Goal: Transaction & Acquisition: Purchase product/service

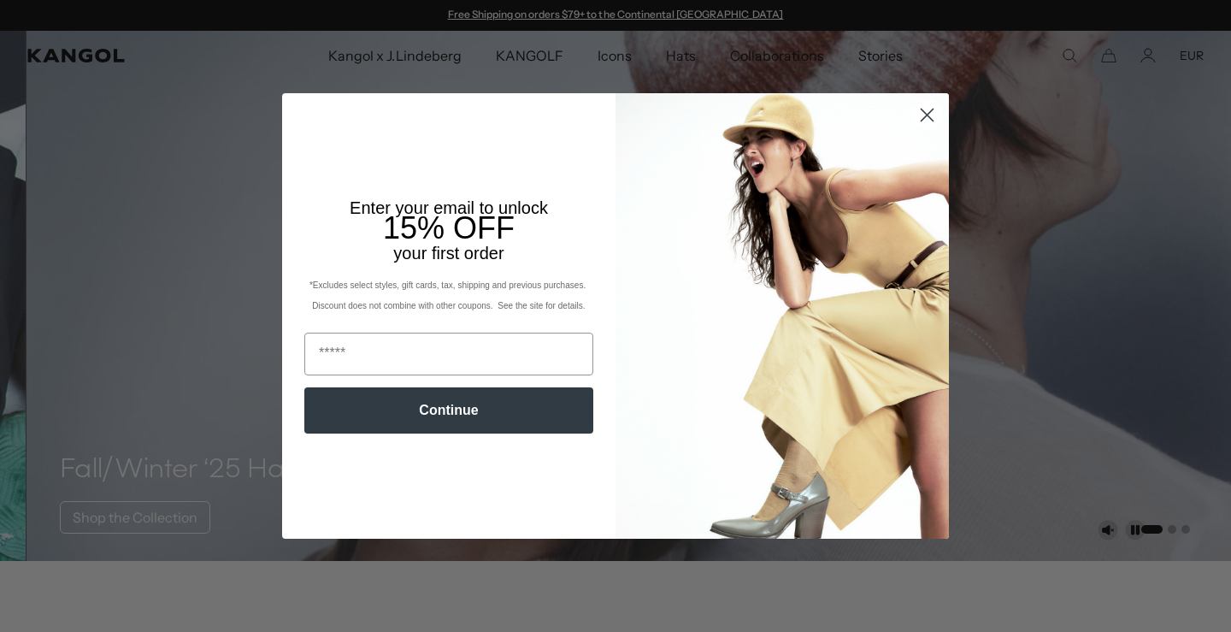
drag, startPoint x: 0, startPoint y: 0, endPoint x: 916, endPoint y: 107, distance: 922.4
click at [916, 107] on circle "Close dialog" at bounding box center [927, 115] width 28 height 28
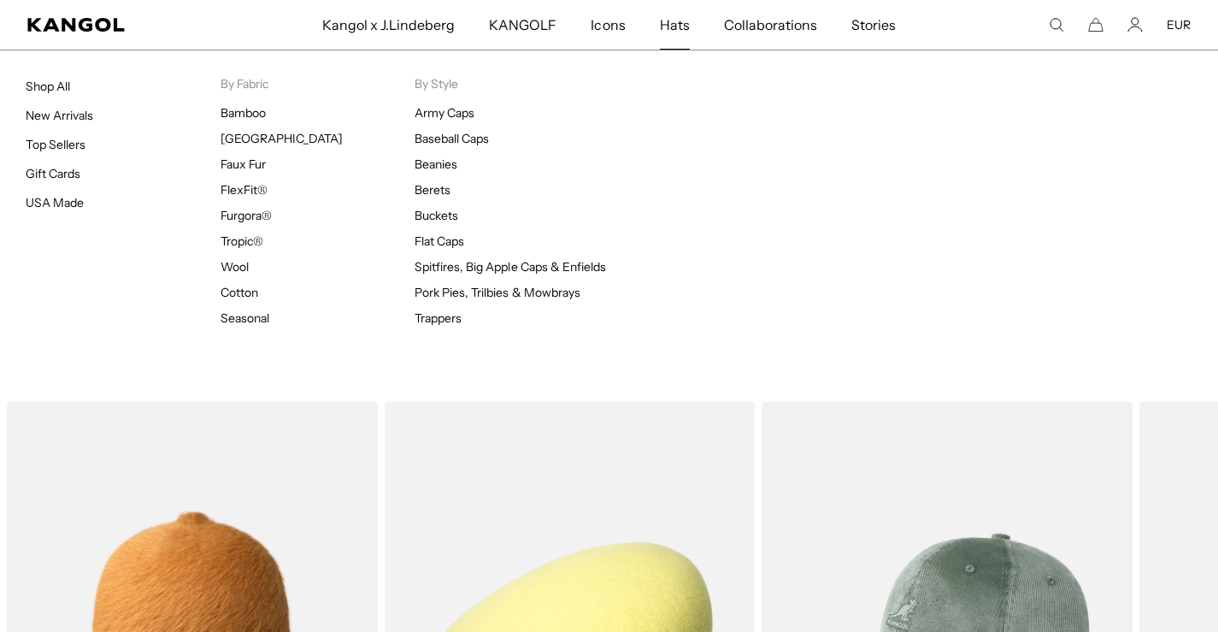
click at [671, 15] on span "Hats" at bounding box center [675, 25] width 30 height 50
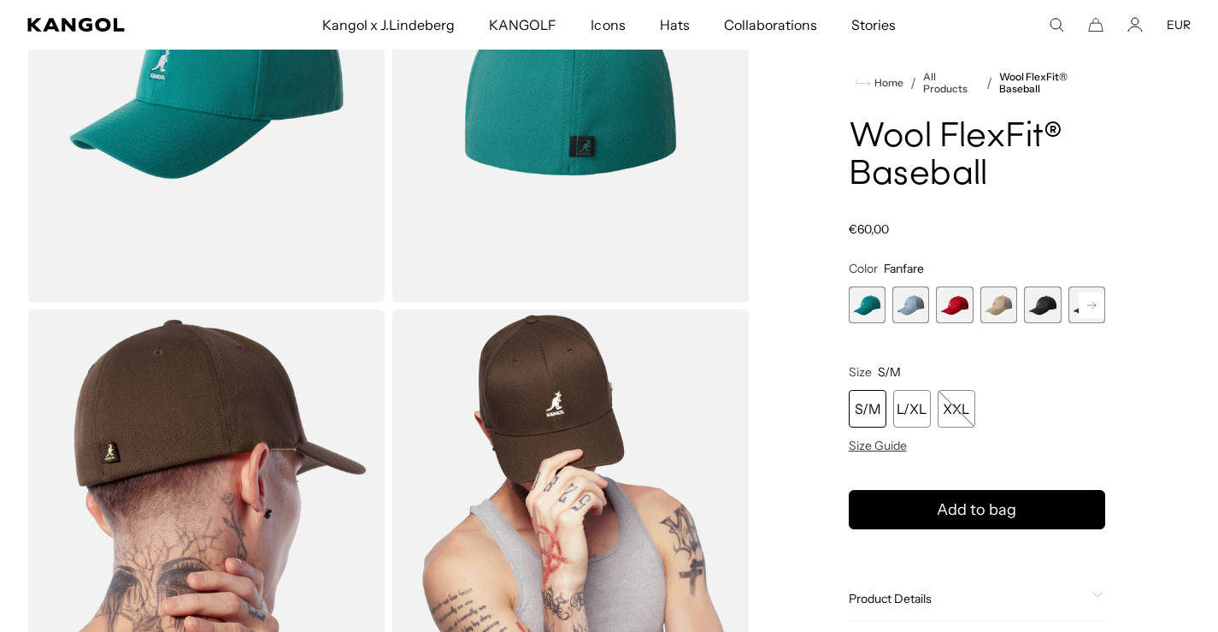
scroll to position [256, 0]
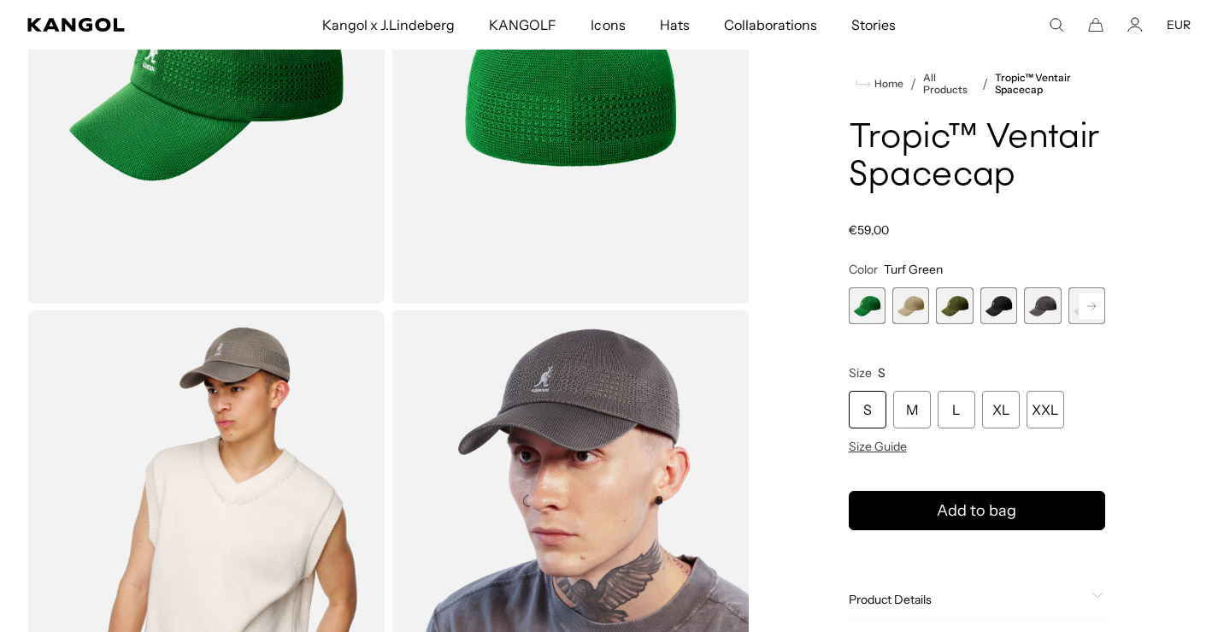
scroll to position [256, 0]
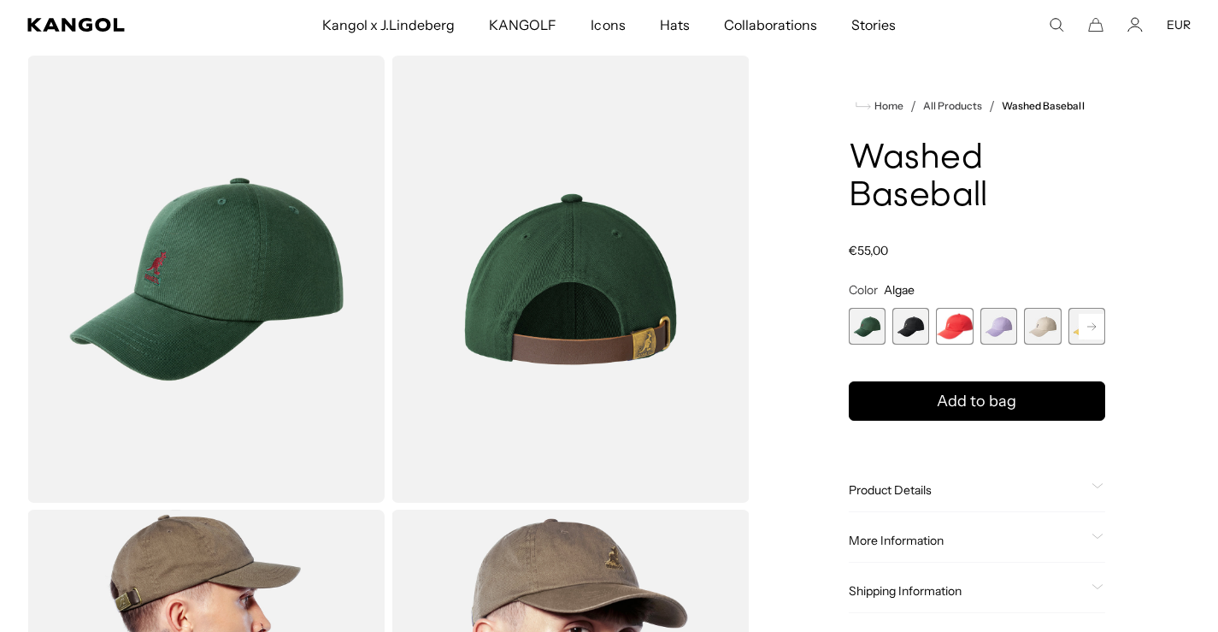
scroll to position [85, 0]
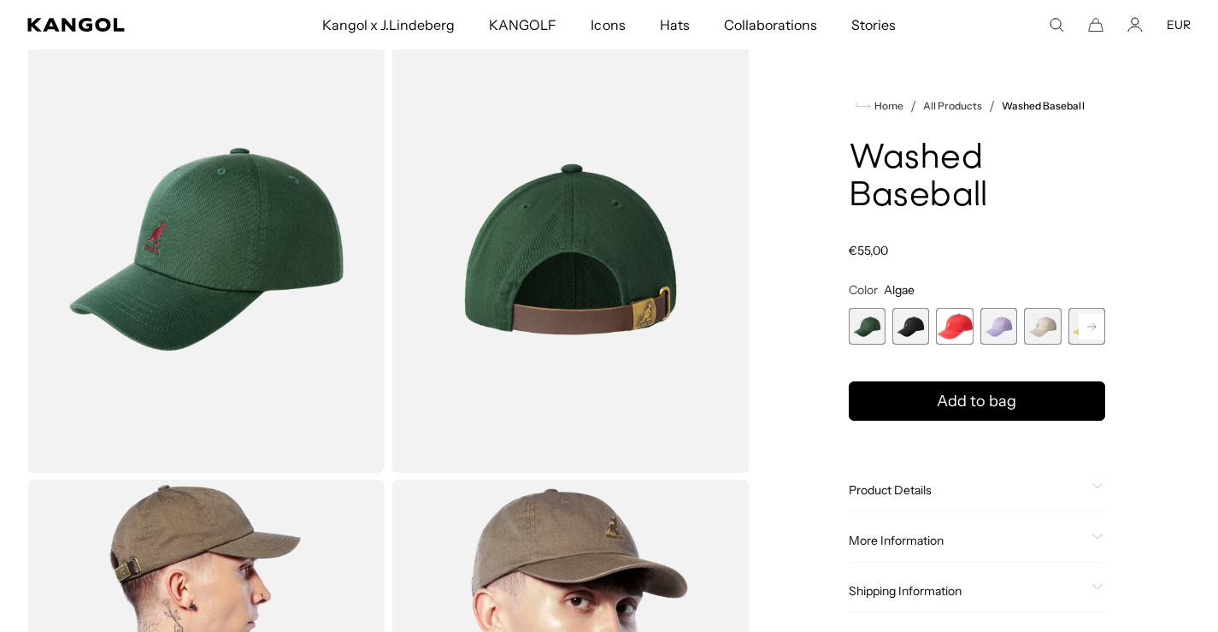
click at [910, 325] on span "2 of 14" at bounding box center [910, 326] width 37 height 37
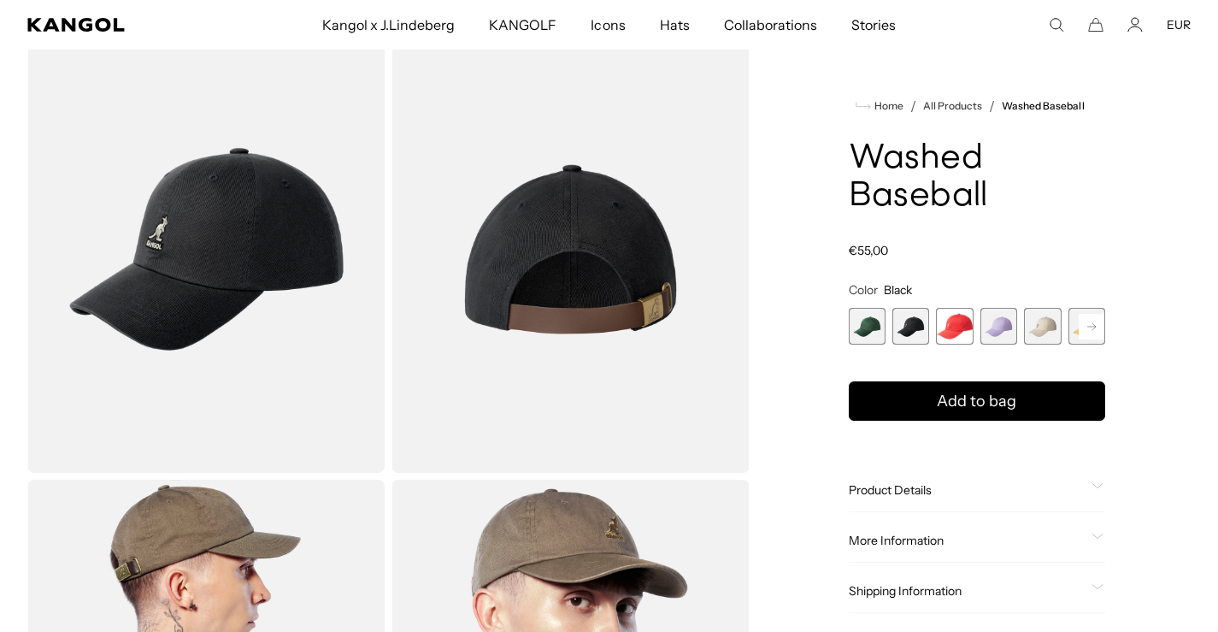
drag, startPoint x: 1087, startPoint y: 325, endPoint x: 1014, endPoint y: 333, distance: 73.1
click at [1014, 333] on div "Previous Next Algae Variant sold out or unavailable Black Variant sold out or u…" at bounding box center [977, 326] width 256 height 37
click at [1090, 317] on rect at bounding box center [1092, 327] width 26 height 26
click at [1100, 320] on rect at bounding box center [1092, 327] width 26 height 26
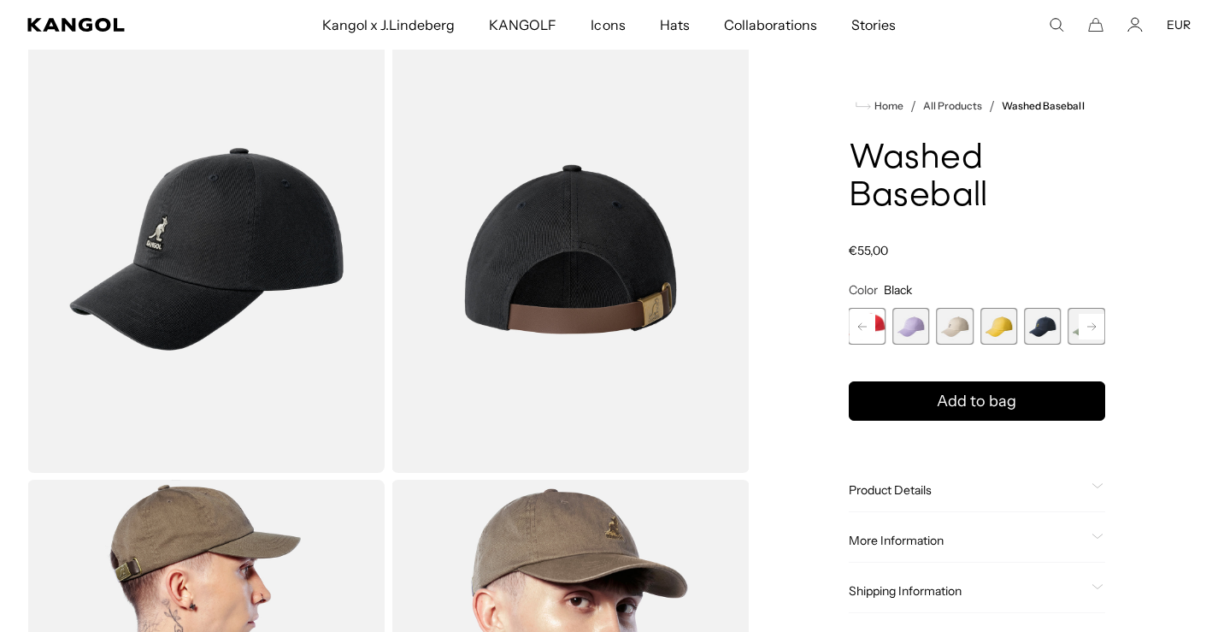
click at [1094, 322] on rect at bounding box center [1092, 327] width 26 height 26
click at [1007, 321] on span "7 of 14" at bounding box center [998, 326] width 37 height 37
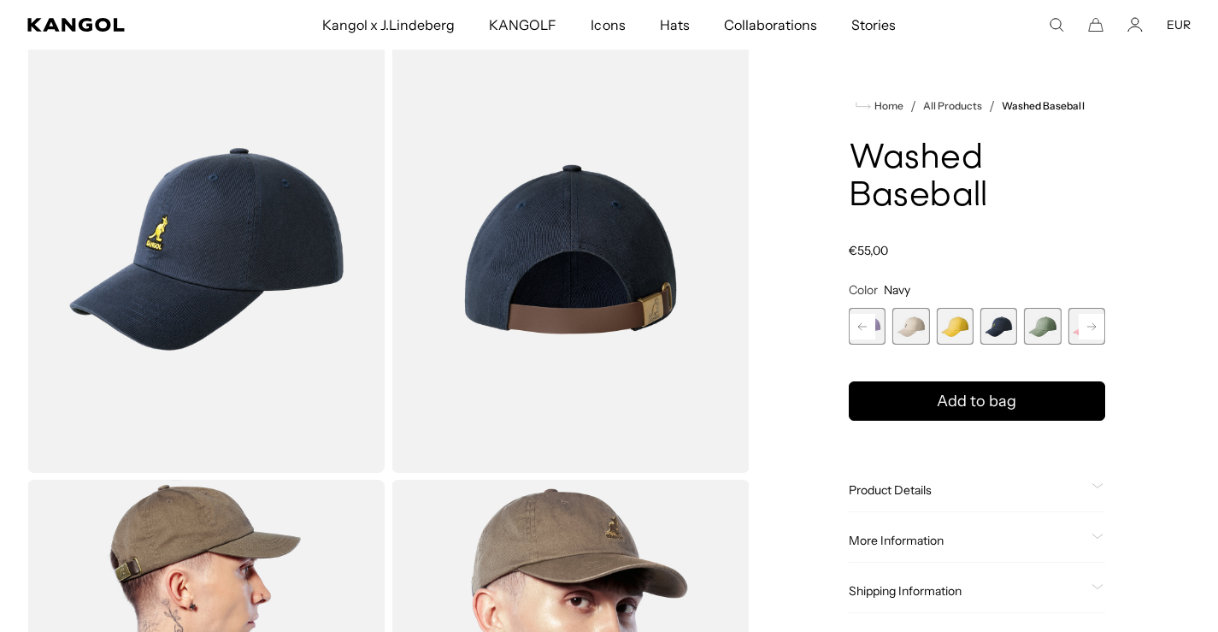
scroll to position [0, 352]
click at [1090, 323] on rect at bounding box center [1092, 327] width 26 height 26
click at [1096, 330] on rect at bounding box center [1092, 327] width 26 height 26
click at [1098, 324] on rect at bounding box center [1092, 327] width 26 height 26
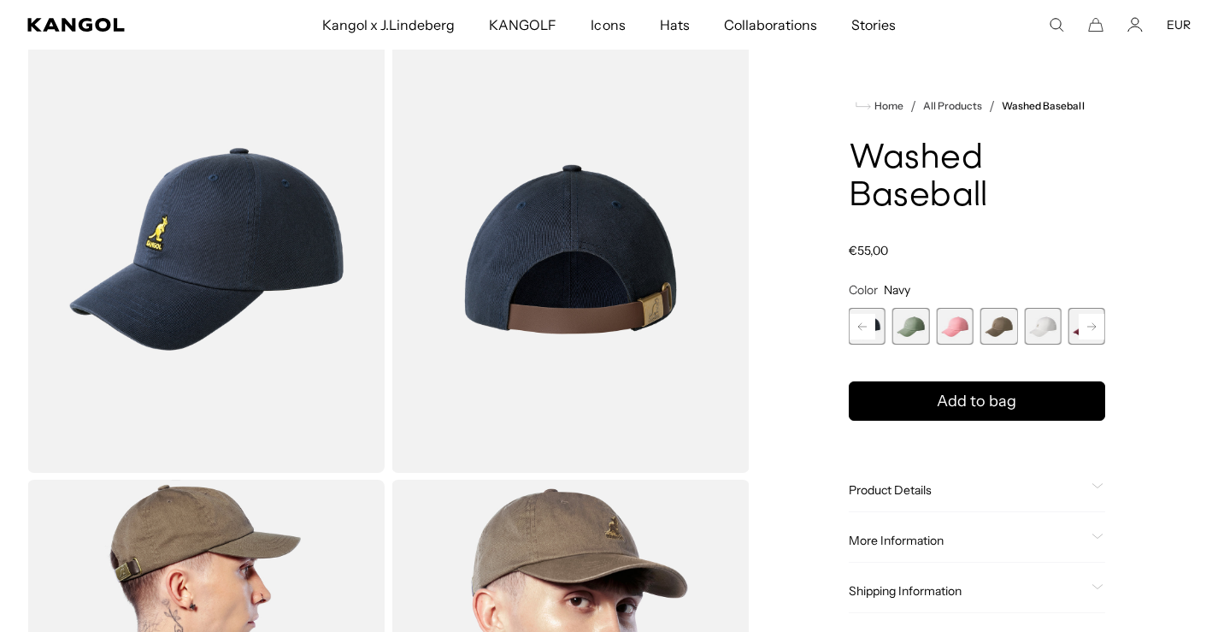
click at [1094, 321] on rect at bounding box center [1092, 327] width 26 height 26
click at [1097, 326] on rect at bounding box center [1092, 327] width 26 height 26
click at [1096, 323] on span "14 of 14" at bounding box center [1086, 326] width 37 height 37
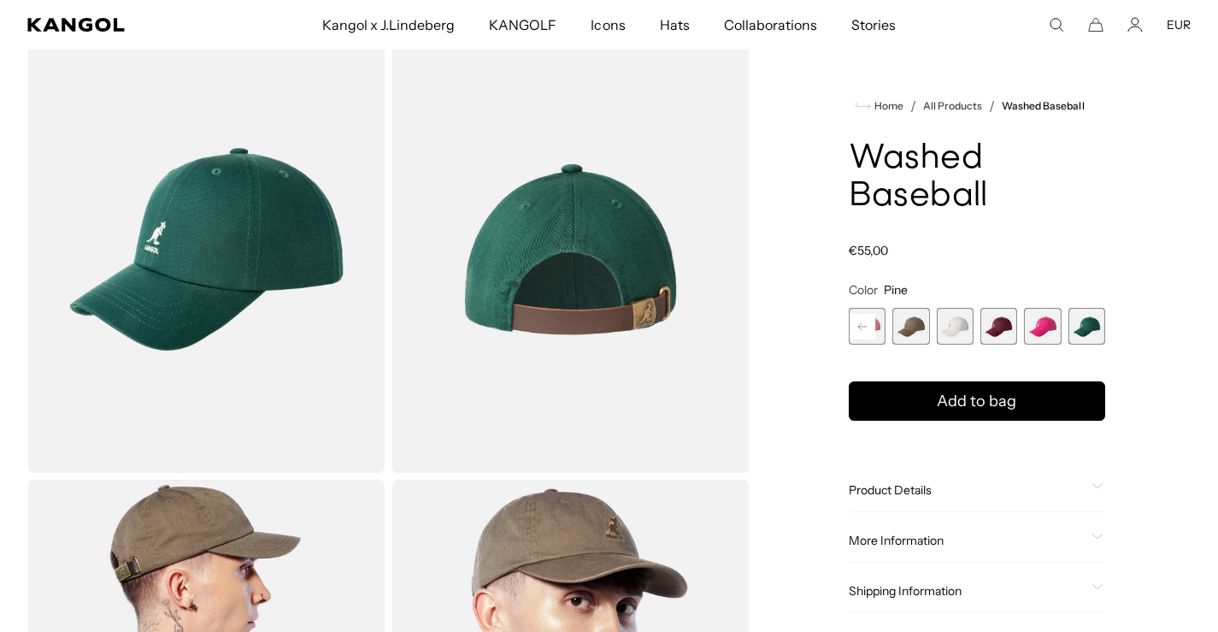
click at [1011, 333] on span "12 of 14" at bounding box center [998, 326] width 37 height 37
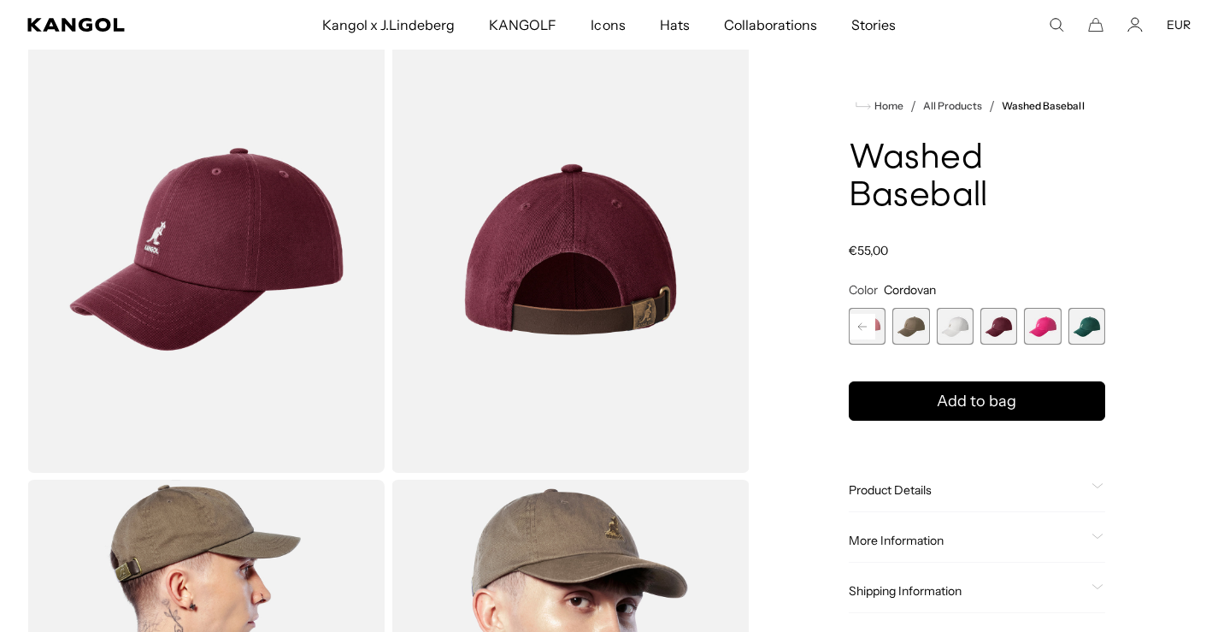
scroll to position [0, 352]
click at [861, 326] on icon at bounding box center [862, 325] width 9 height 7
click at [856, 322] on rect at bounding box center [863, 327] width 26 height 26
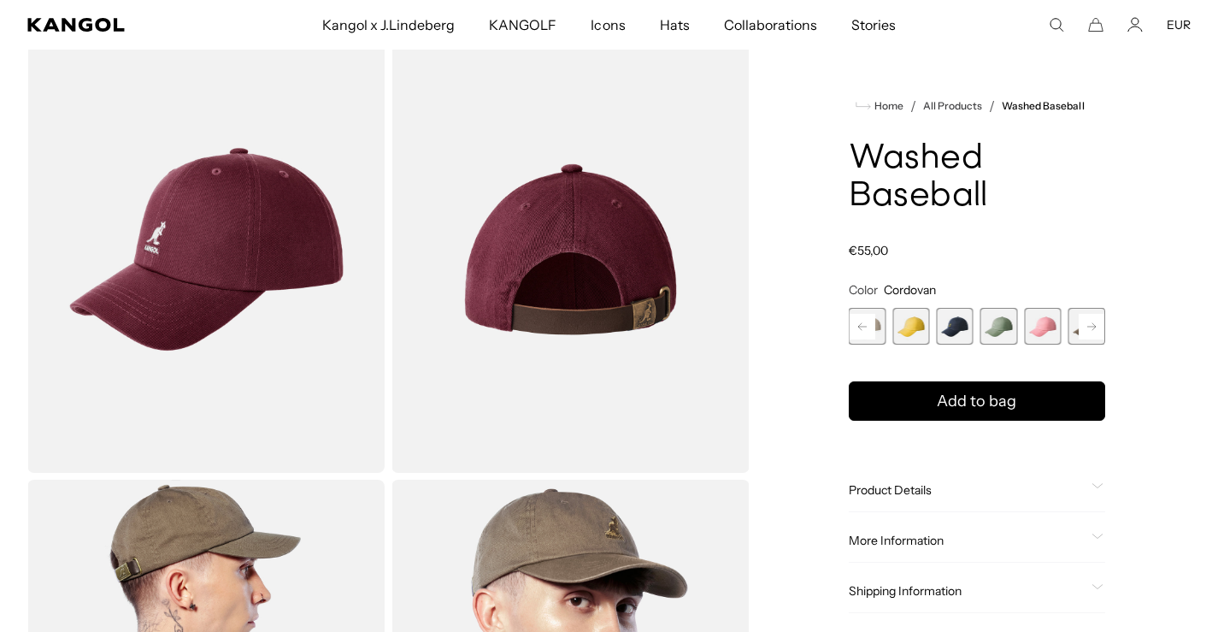
click at [856, 322] on rect at bounding box center [863, 327] width 26 height 26
click at [861, 326] on icon at bounding box center [862, 325] width 9 height 7
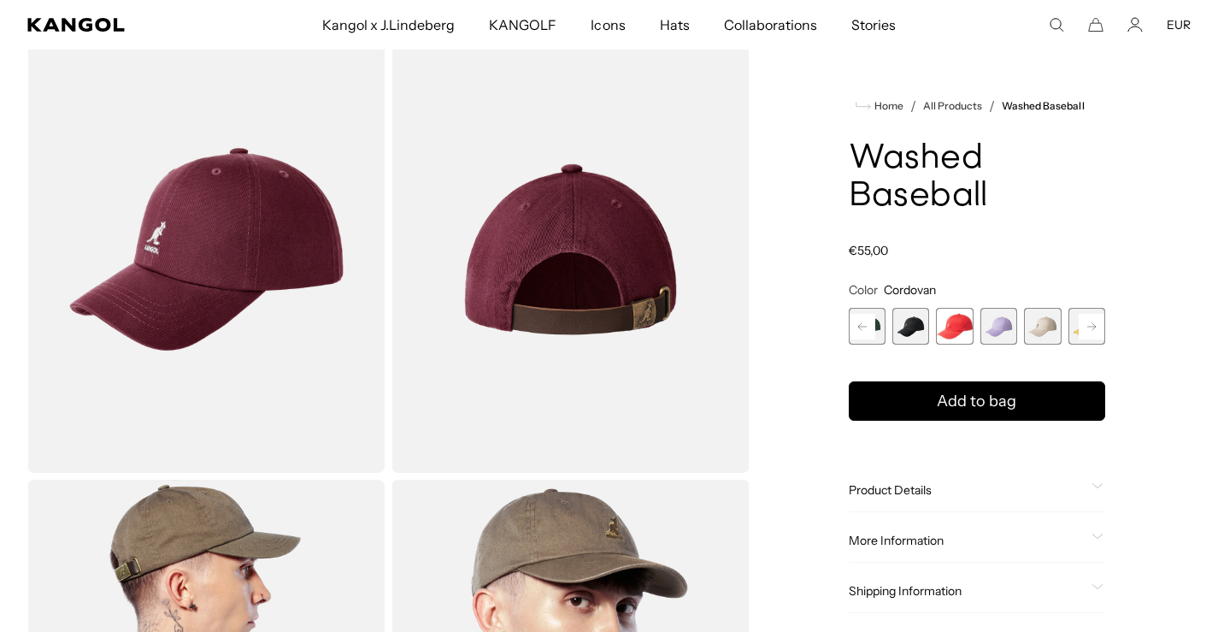
scroll to position [0, 0]
click at [861, 326] on span "1 of 14" at bounding box center [867, 326] width 37 height 37
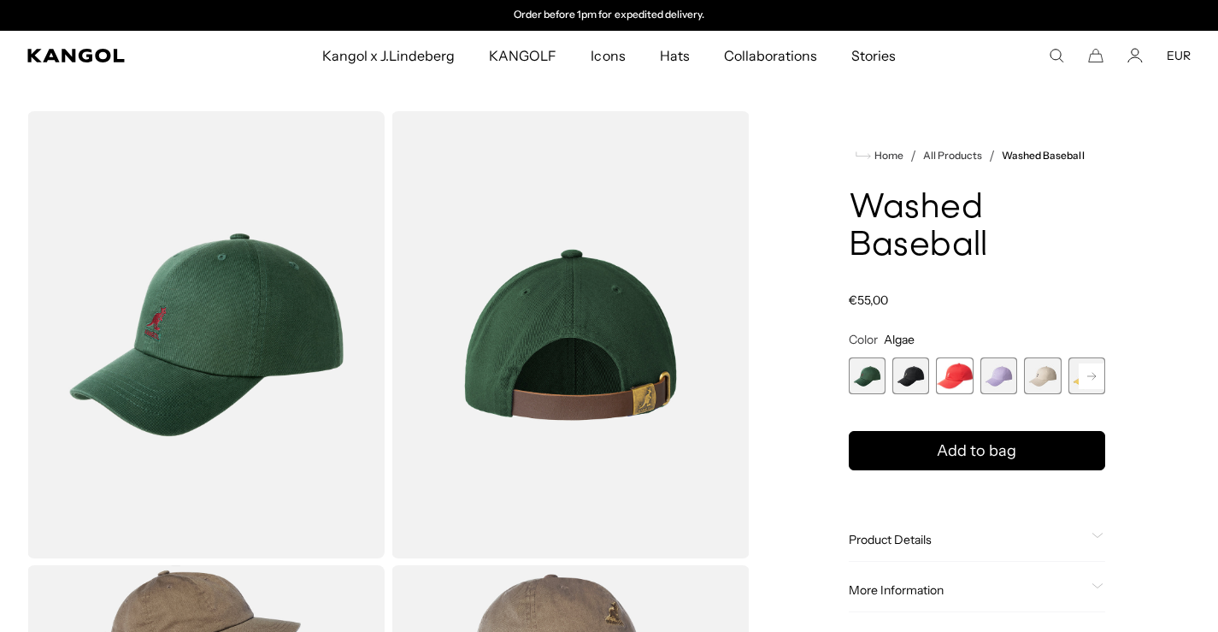
click at [615, 259] on img "Gallery Viewer" at bounding box center [569, 334] width 357 height 447
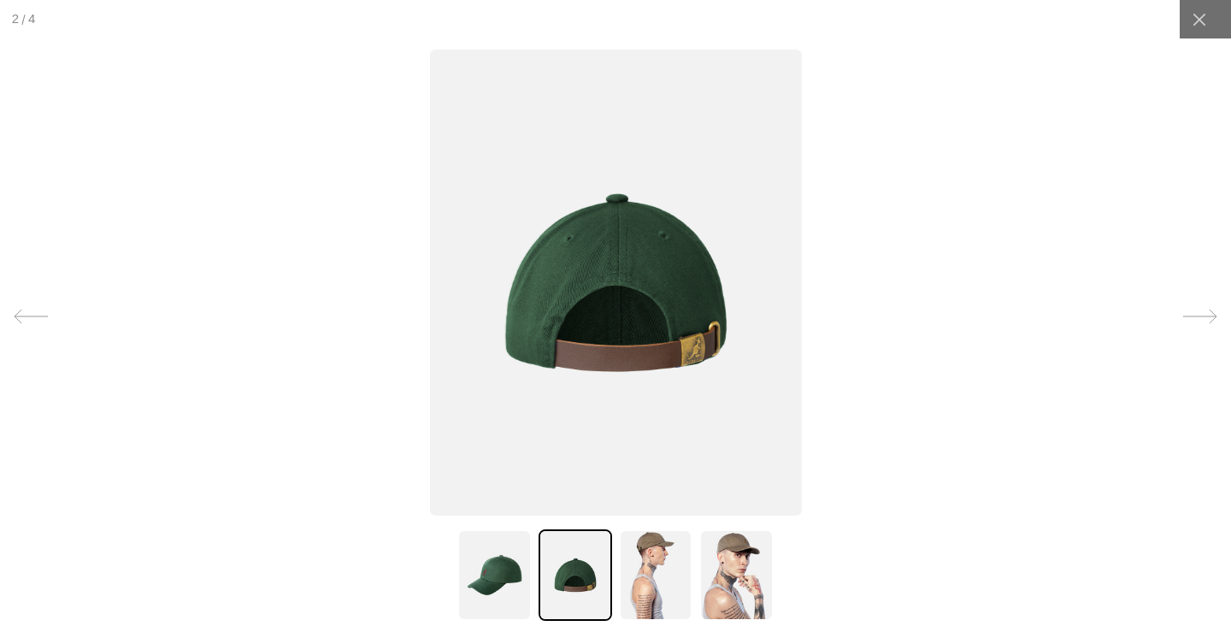
click at [475, 571] on img at bounding box center [494, 574] width 74 height 91
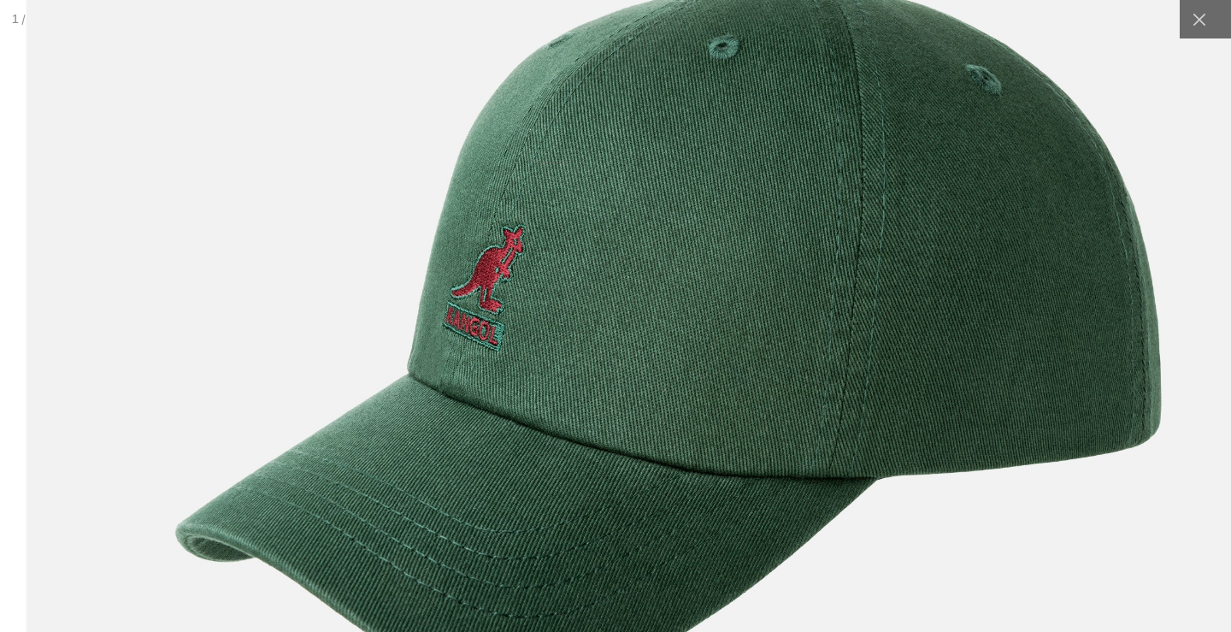
click at [568, 315] on img at bounding box center [666, 327] width 1283 height 1608
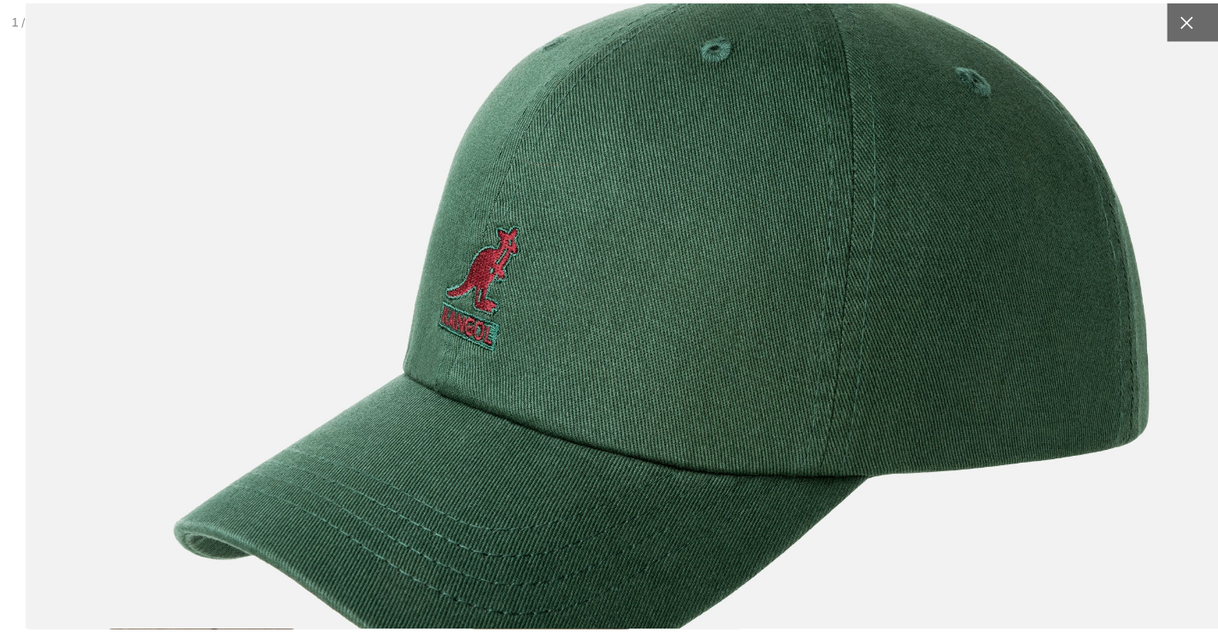
scroll to position [0, 352]
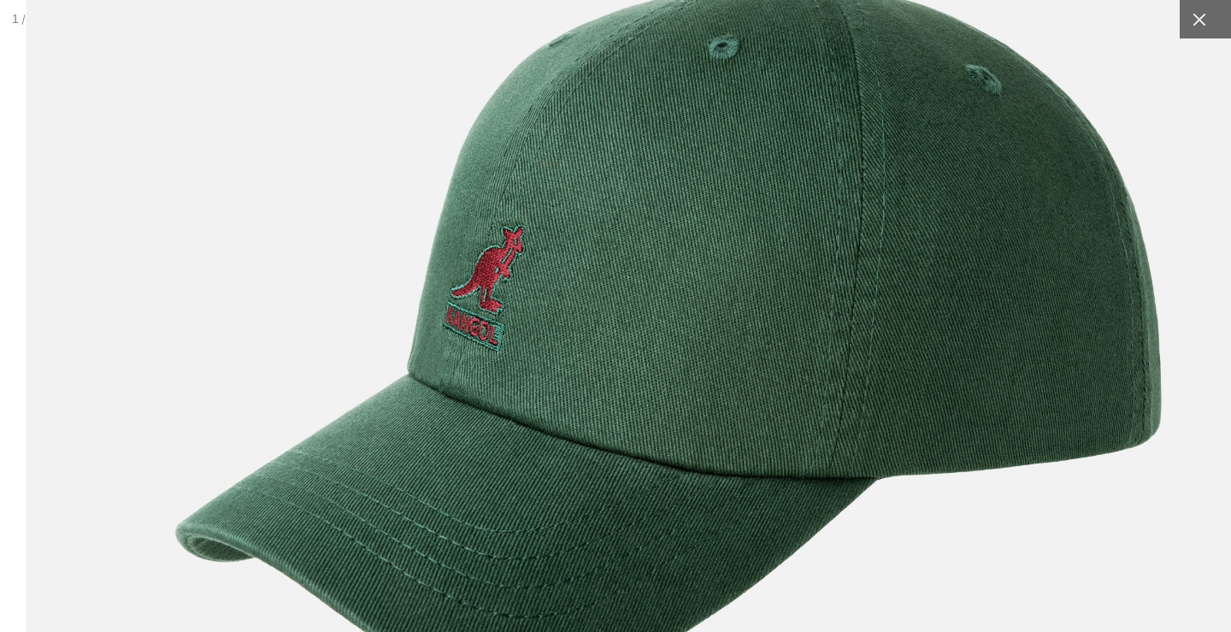
click at [1192, 19] on icon at bounding box center [1198, 19] width 13 height 13
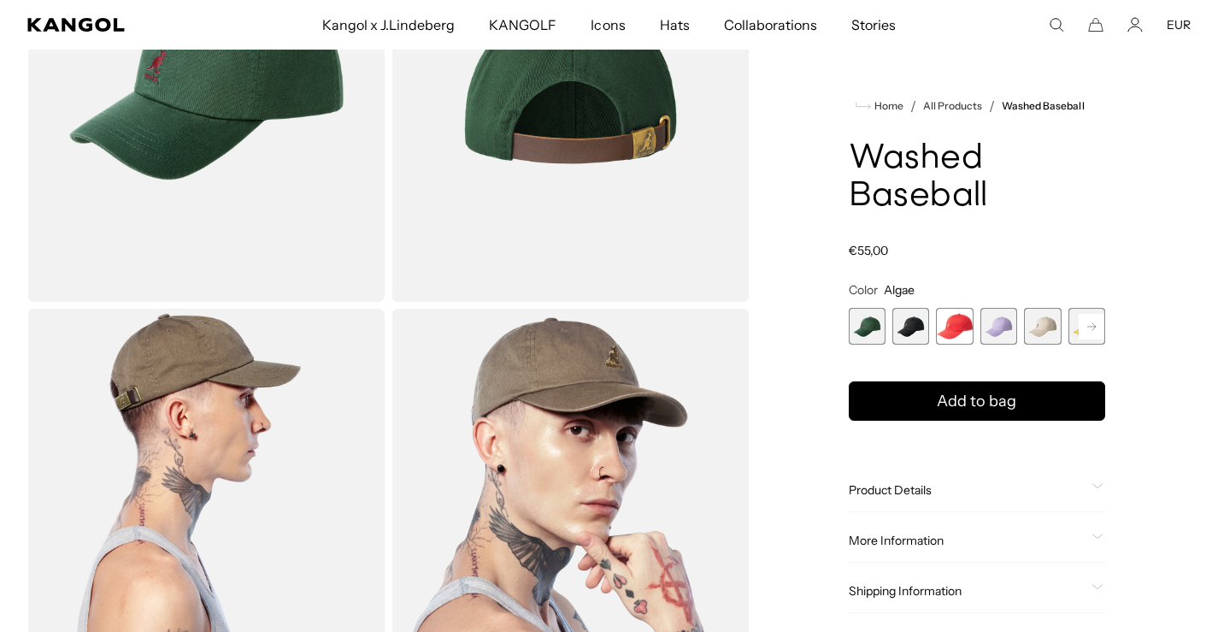
click at [1095, 322] on rect at bounding box center [1092, 327] width 26 height 26
click at [999, 313] on span "5 of 14" at bounding box center [998, 326] width 37 height 37
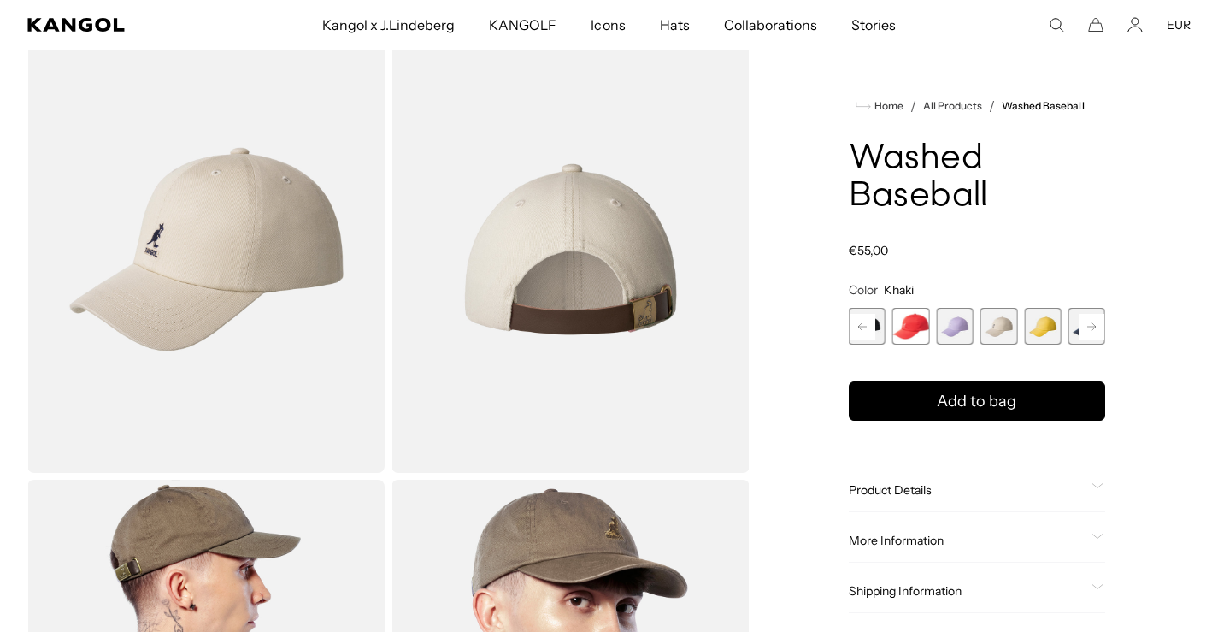
scroll to position [0, 352]
click at [1096, 320] on rect at bounding box center [1092, 327] width 26 height 26
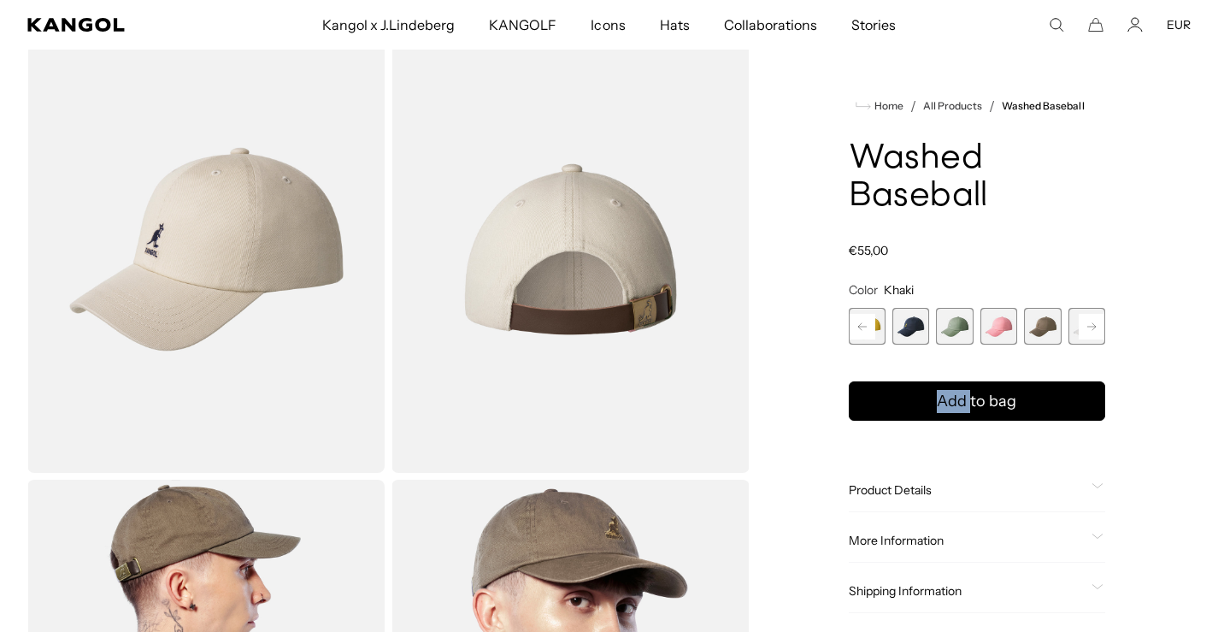
scroll to position [0, 0]
click at [1048, 326] on span "10 of 14" at bounding box center [1042, 326] width 37 height 37
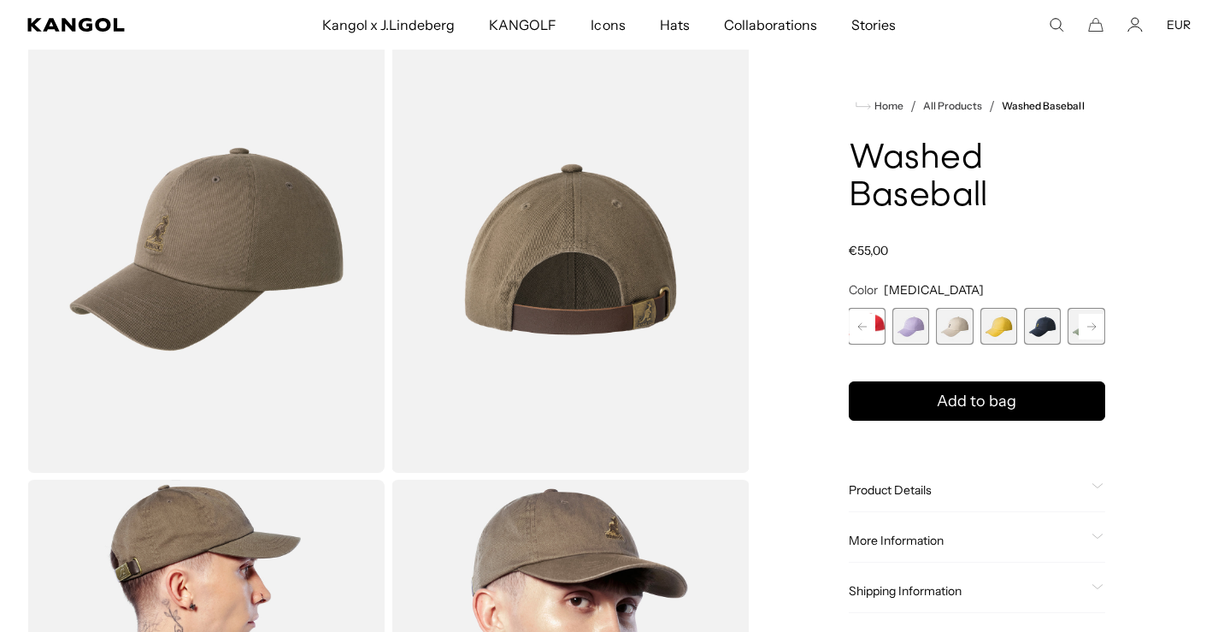
scroll to position [0, 352]
drag, startPoint x: 910, startPoint y: 330, endPoint x: 1030, endPoint y: 348, distance: 121.0
click at [1030, 348] on product-info "Home / All Products / Washed Baseball Washed Baseball Regular price €55,00 Regu…" at bounding box center [977, 354] width 256 height 517
click at [910, 332] on span "4 of 14" at bounding box center [910, 326] width 37 height 37
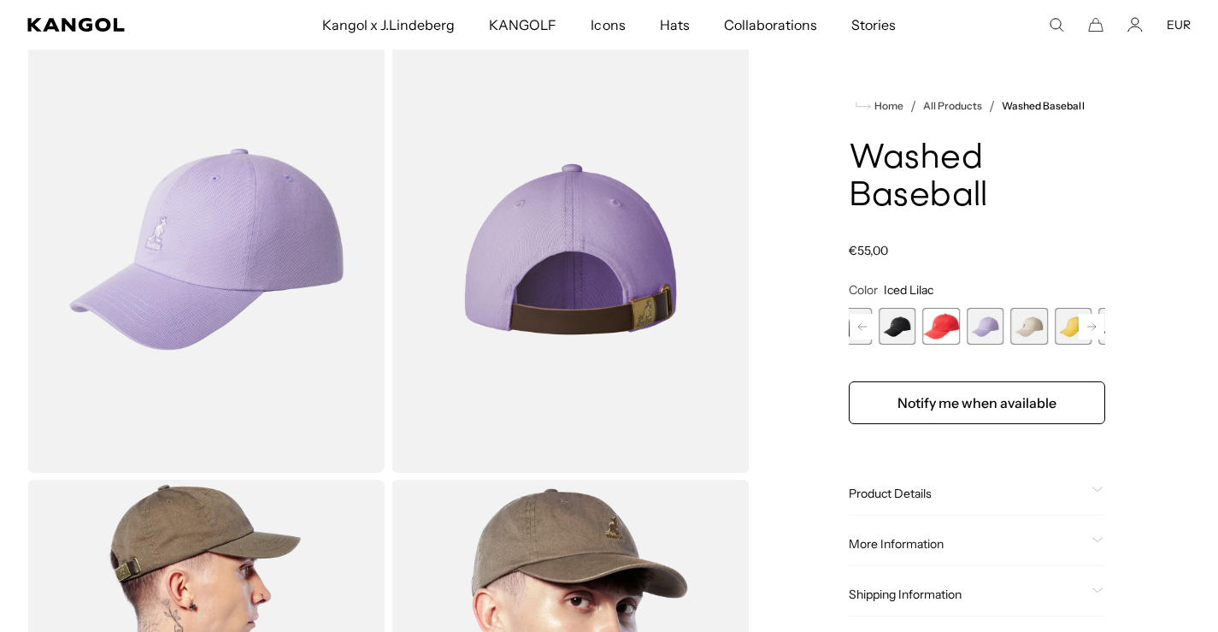
drag, startPoint x: 935, startPoint y: 323, endPoint x: 1017, endPoint y: 340, distance: 83.8
click at [1003, 340] on span "4 of 14" at bounding box center [985, 326] width 37 height 37
click at [965, 328] on span "3 of 14" at bounding box center [954, 326] width 37 height 37
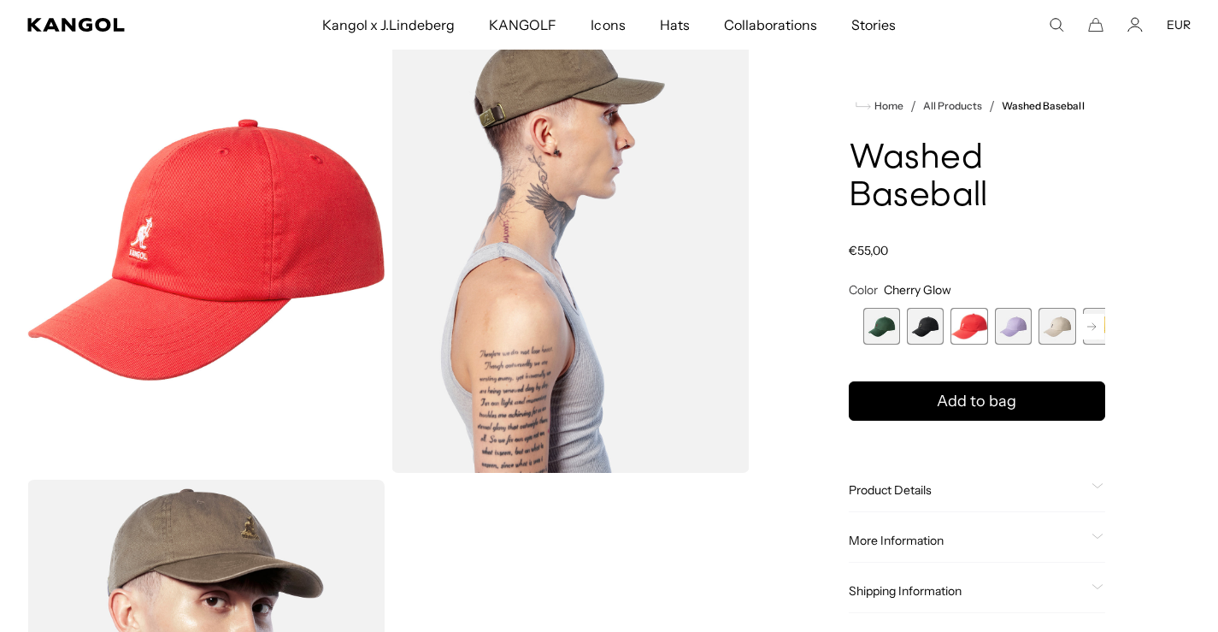
scroll to position [0, 352]
drag, startPoint x: 946, startPoint y: 338, endPoint x: 1027, endPoint y: 311, distance: 85.4
click at [1027, 311] on div "Algae Variant sold out or unavailable Black Variant sold out or unavailable Che…" at bounding box center [991, 326] width 256 height 37
click at [874, 339] on span "1 of 14" at bounding box center [867, 326] width 37 height 37
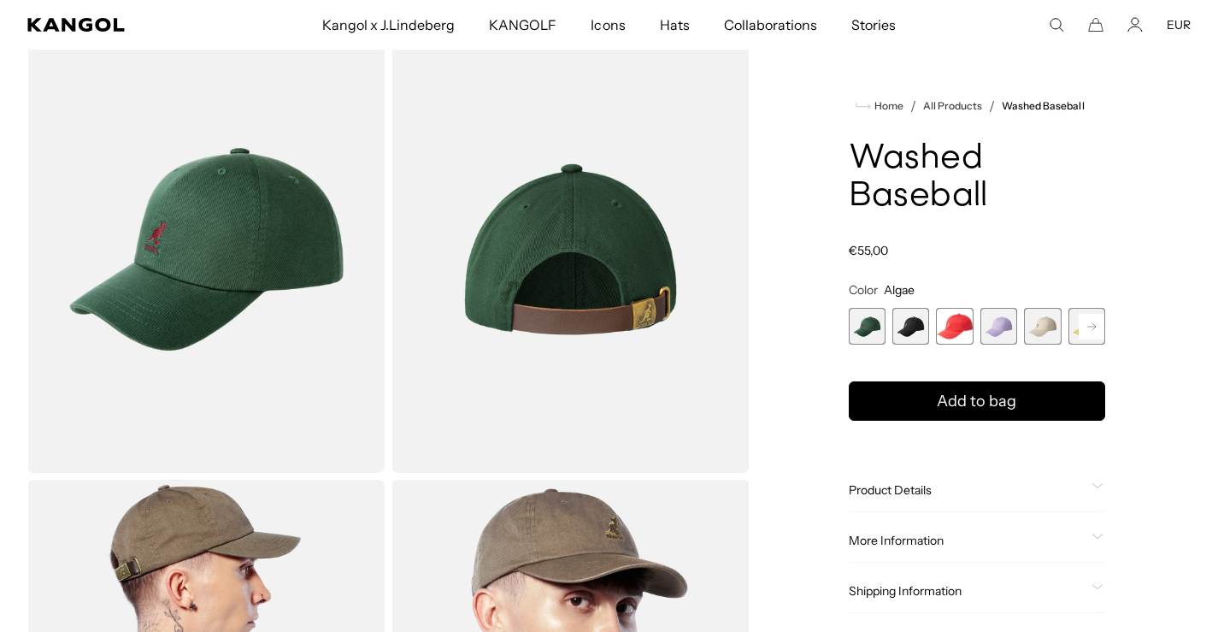
scroll to position [0, 352]
drag, startPoint x: 1042, startPoint y: 339, endPoint x: 831, endPoint y: 358, distance: 211.9
click at [831, 358] on div "Home / All Products / Washed Baseball Washed Baseball Regular price €55,00 Regu…" at bounding box center [976, 476] width 427 height 901
click at [944, 330] on span "8 of 14" at bounding box center [954, 326] width 37 height 37
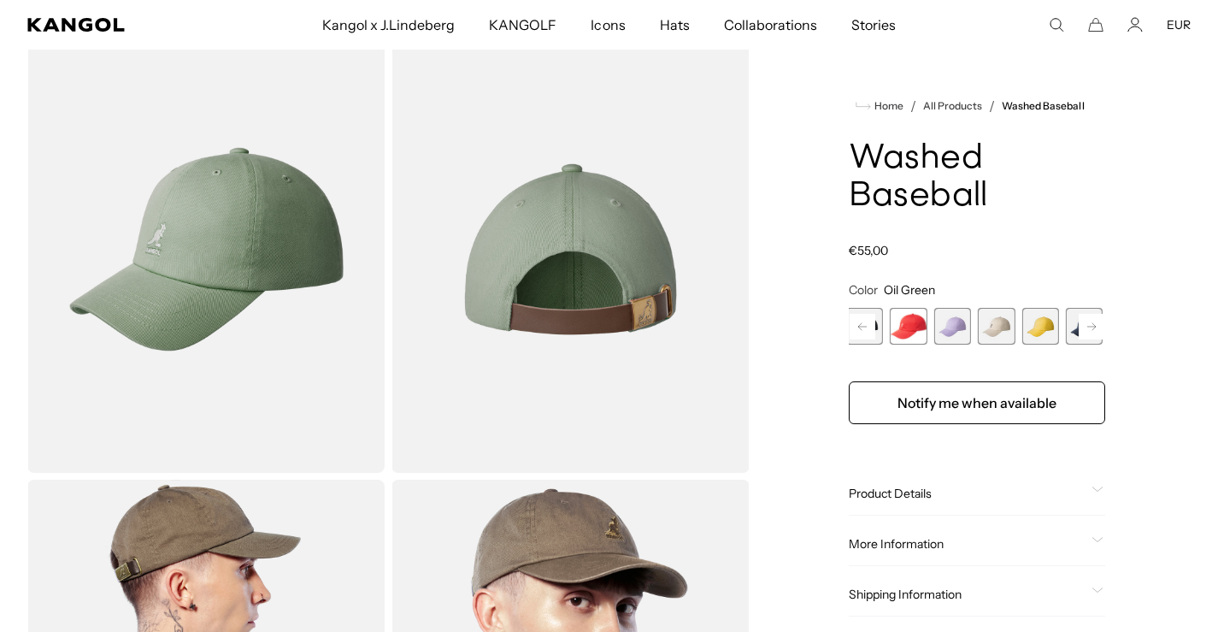
drag, startPoint x: 1044, startPoint y: 326, endPoint x: 952, endPoint y: 326, distance: 91.4
drag, startPoint x: 952, startPoint y: 326, endPoint x: 1140, endPoint y: 331, distance: 188.1
click at [1140, 331] on div "Home / All Products / Washed Baseball Washed Baseball Regular price €55,00 Regu…" at bounding box center [976, 476] width 427 height 901
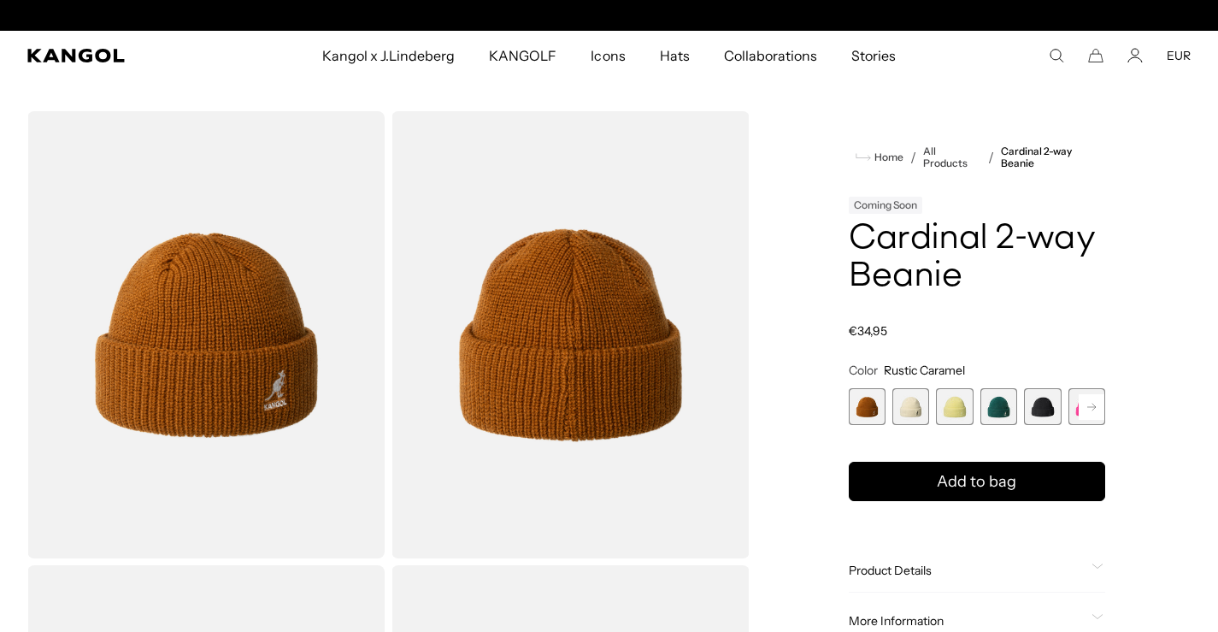
scroll to position [0, 352]
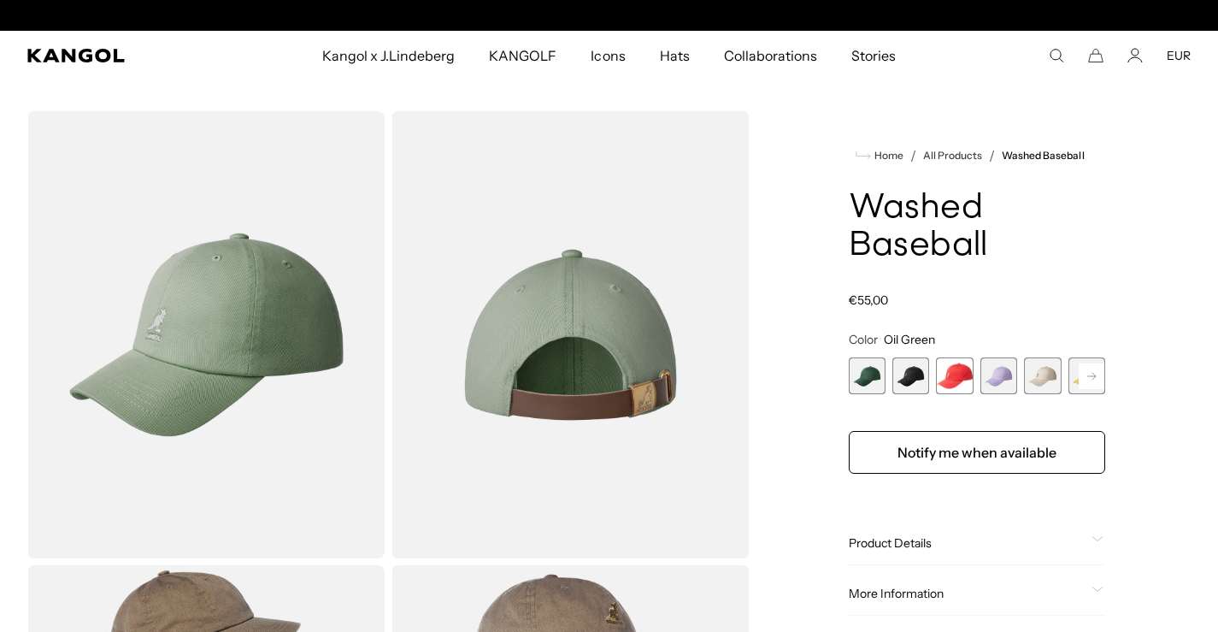
scroll to position [0, 352]
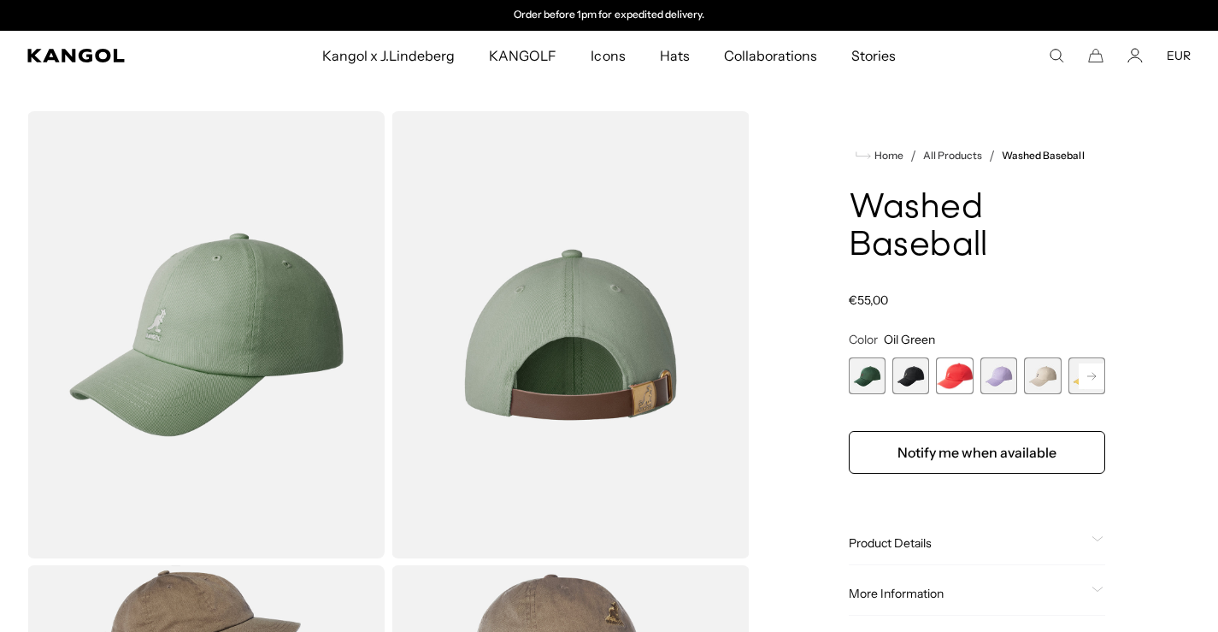
click at [900, 372] on span "2 of 14" at bounding box center [910, 375] width 37 height 37
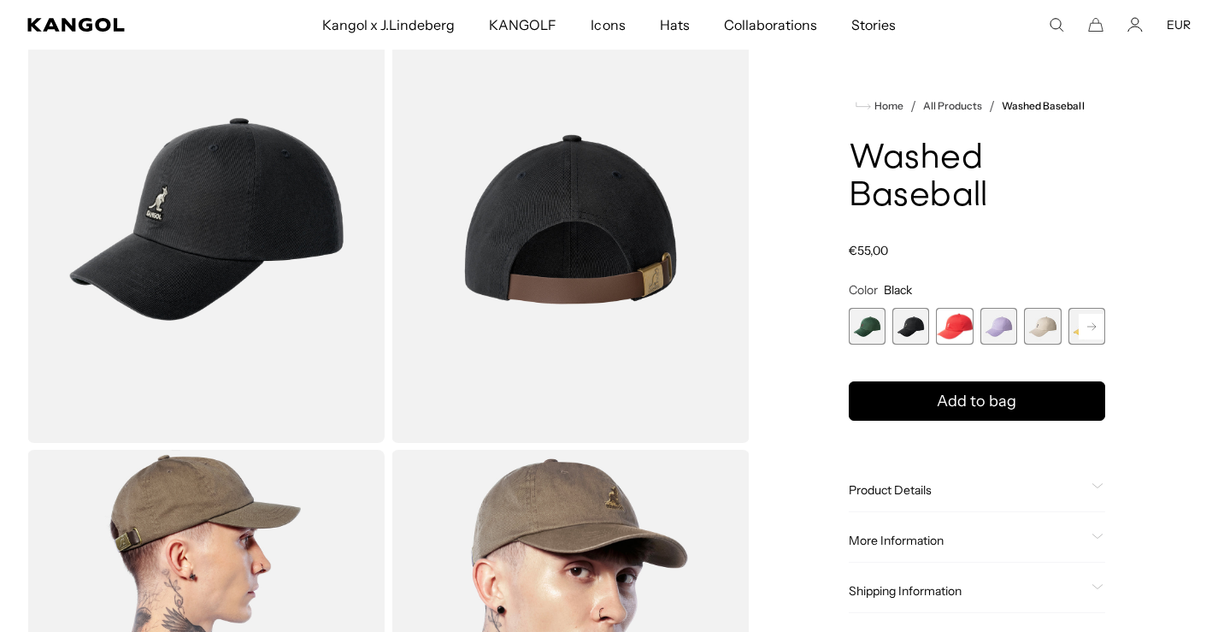
scroll to position [85, 0]
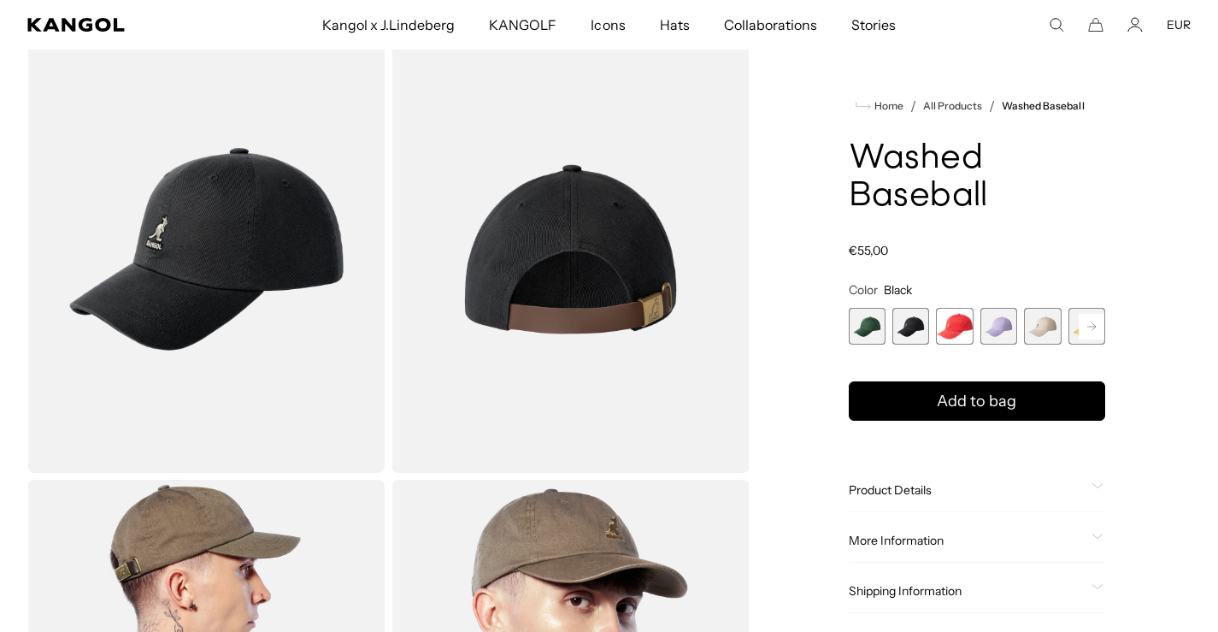
click at [963, 341] on span "3 of 14" at bounding box center [954, 326] width 37 height 37
click at [995, 324] on span "4 of 14" at bounding box center [998, 326] width 37 height 37
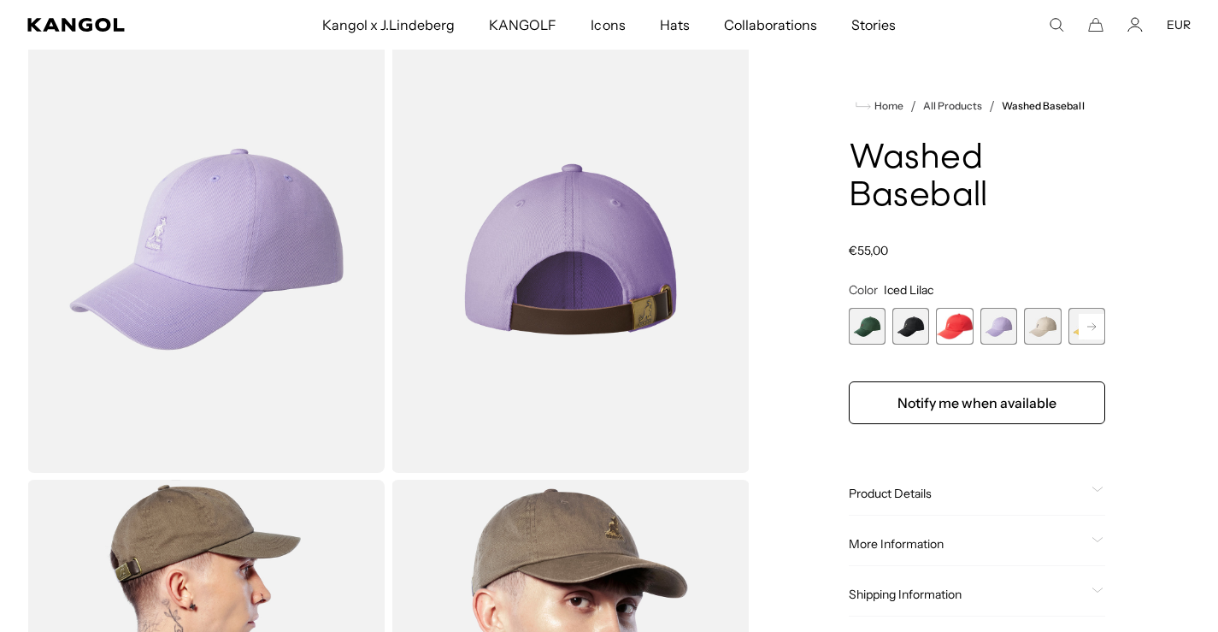
click at [1036, 332] on span "5 of 14" at bounding box center [1042, 326] width 37 height 37
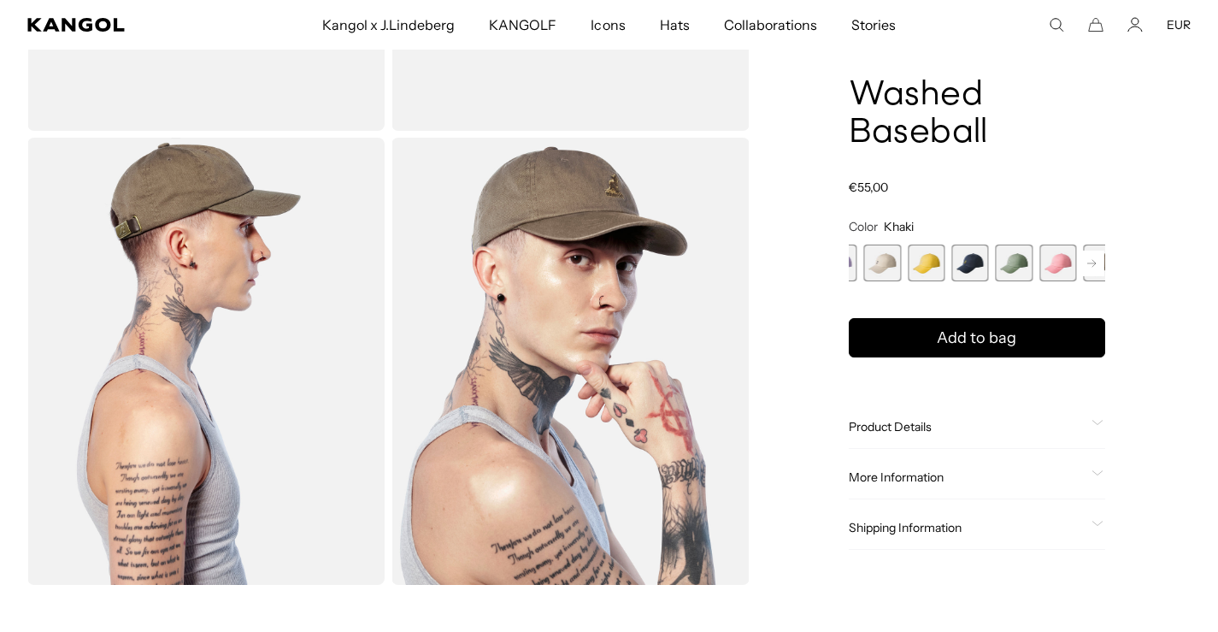
drag, startPoint x: 1047, startPoint y: 267, endPoint x: 879, endPoint y: 281, distance: 169.0
click at [879, 281] on span "5 of 14" at bounding box center [882, 262] width 37 height 37
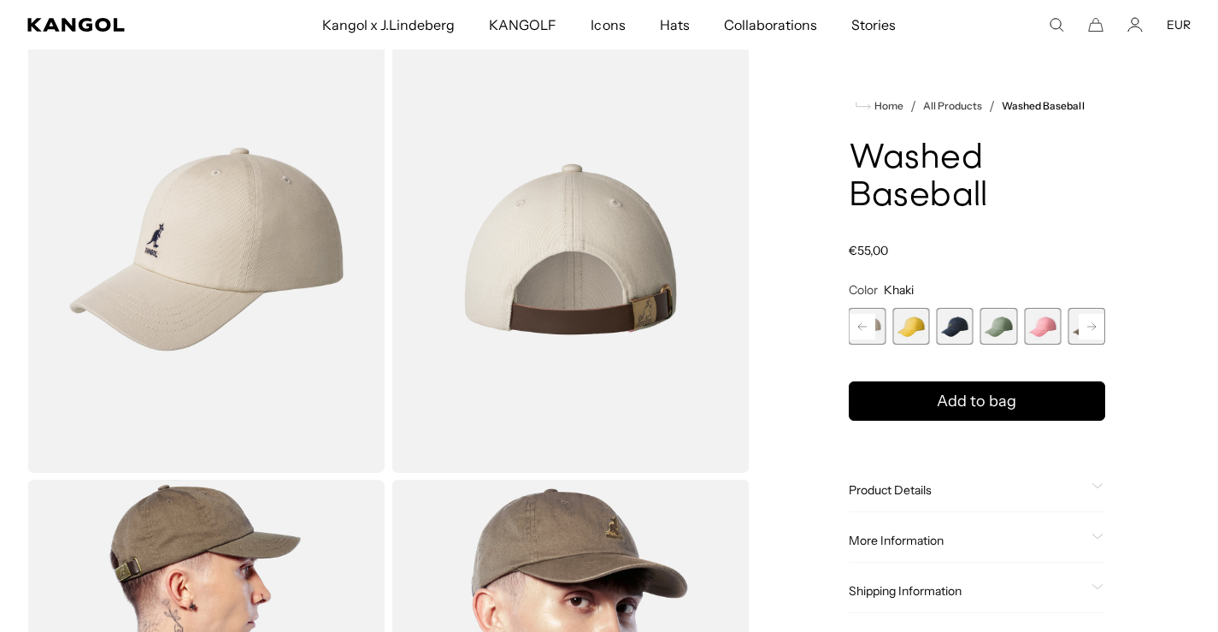
scroll to position [0, 352]
click at [914, 318] on span "6 of 14" at bounding box center [910, 326] width 37 height 37
click at [961, 334] on span "7 of 14" at bounding box center [954, 326] width 37 height 37
click at [903, 329] on span "6 of 14" at bounding box center [910, 326] width 37 height 37
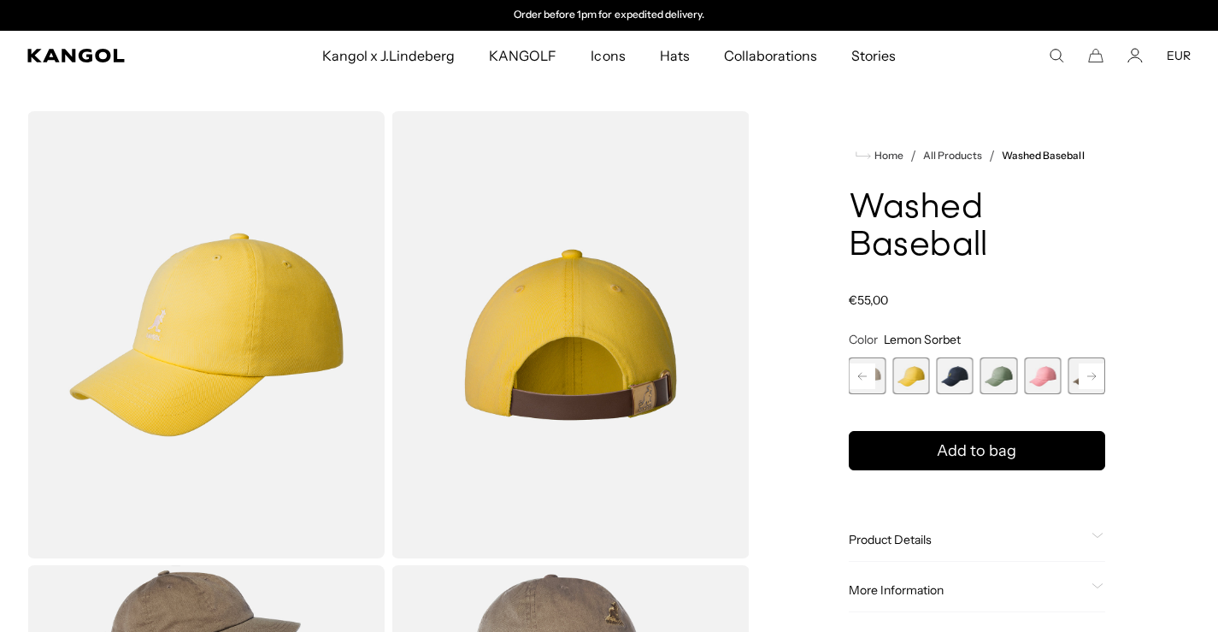
click at [960, 364] on span "7 of 14" at bounding box center [954, 375] width 37 height 37
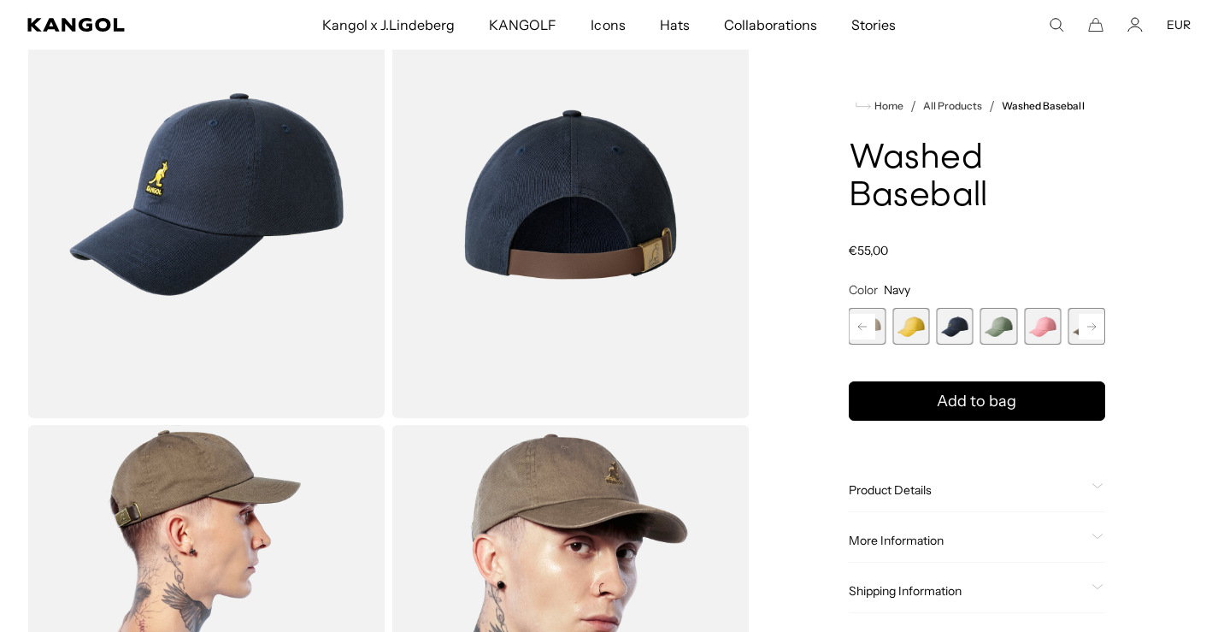
scroll to position [171, 0]
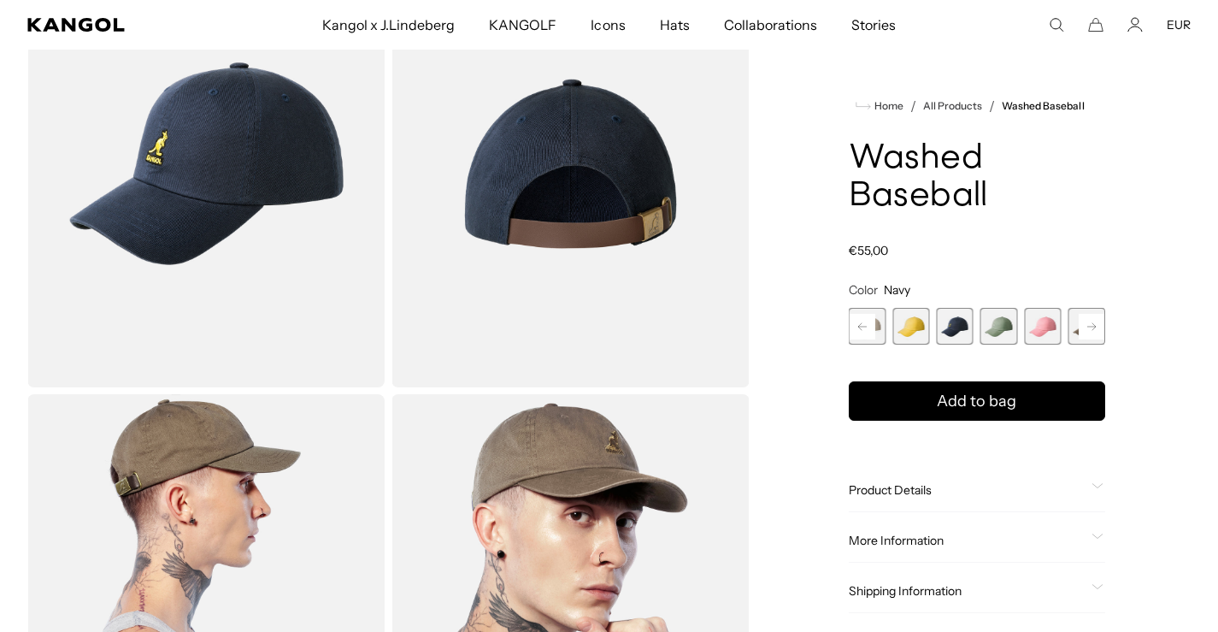
click at [998, 316] on span "8 of 14" at bounding box center [998, 326] width 37 height 37
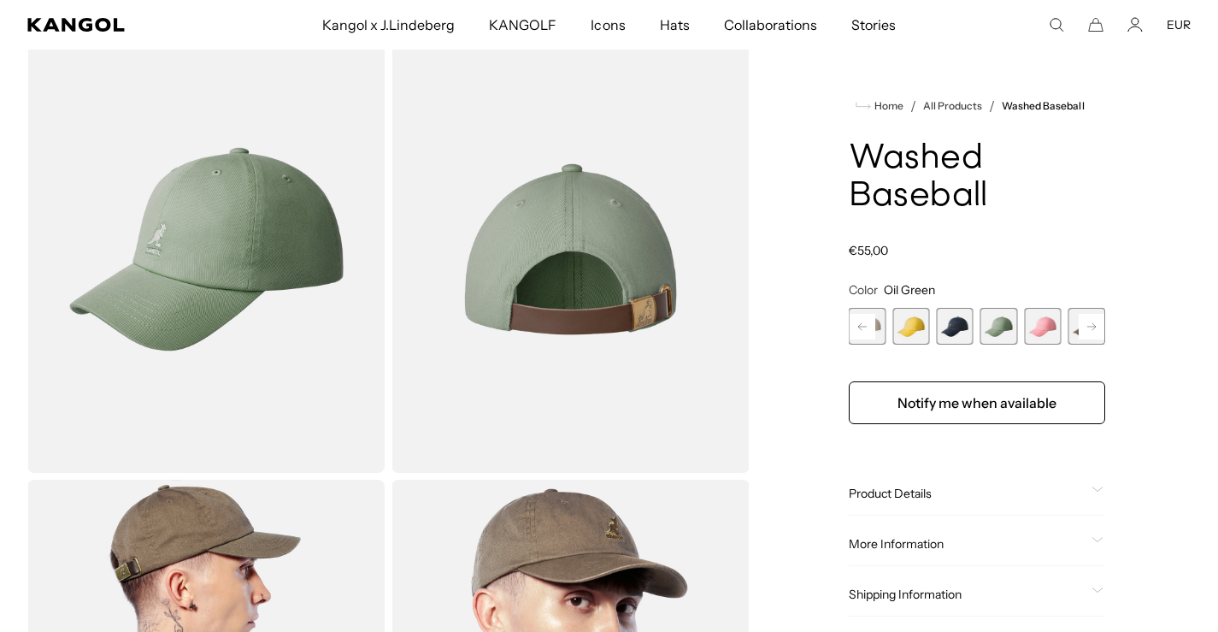
click at [1044, 320] on span "9 of 14" at bounding box center [1042, 326] width 37 height 37
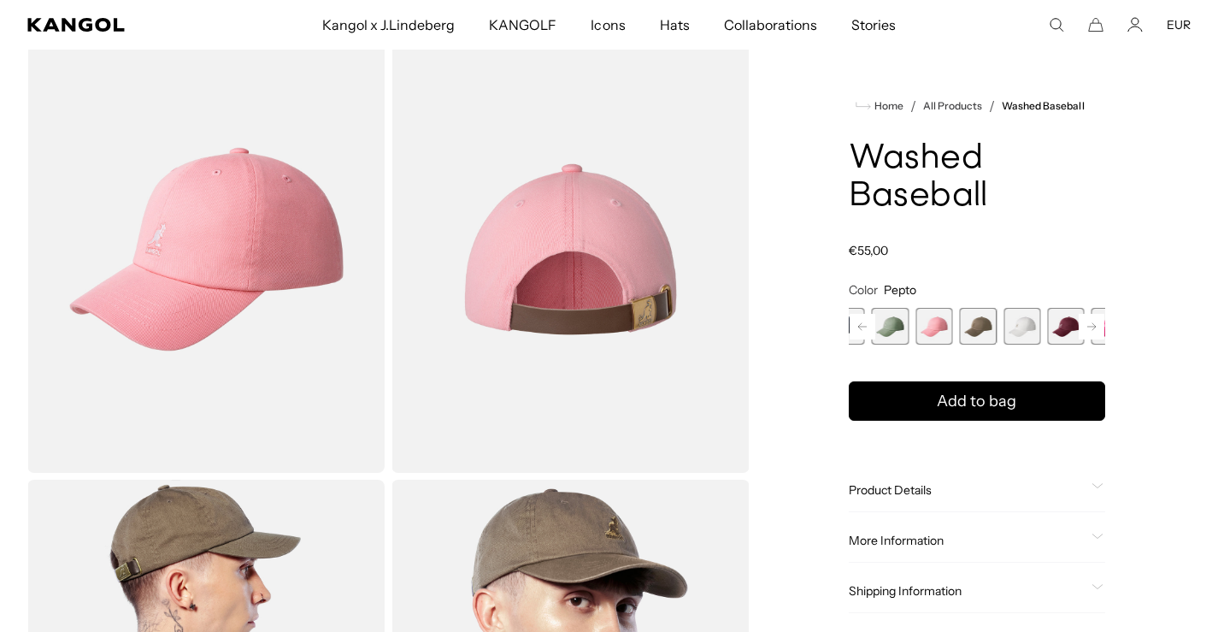
drag, startPoint x: 1038, startPoint y: 331, endPoint x: 923, endPoint y: 326, distance: 115.5
click at [923, 326] on span "9 of 14" at bounding box center [933, 326] width 37 height 37
click at [957, 335] on span "10 of 14" at bounding box center [954, 326] width 37 height 37
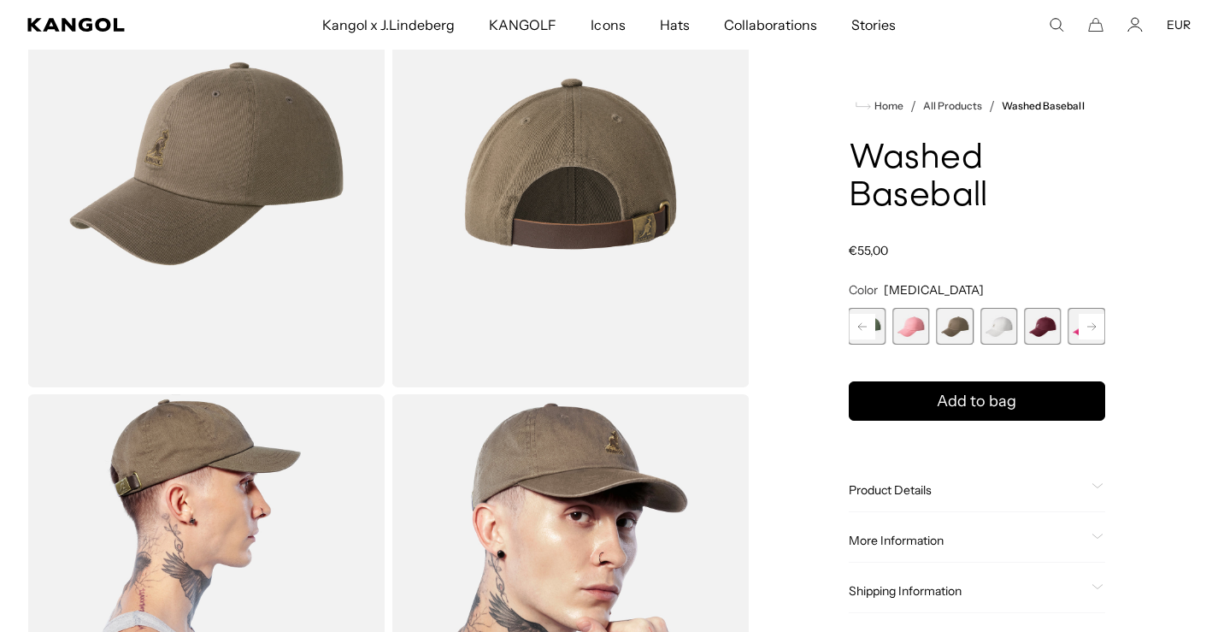
click at [999, 337] on span "11 of 14" at bounding box center [998, 326] width 37 height 37
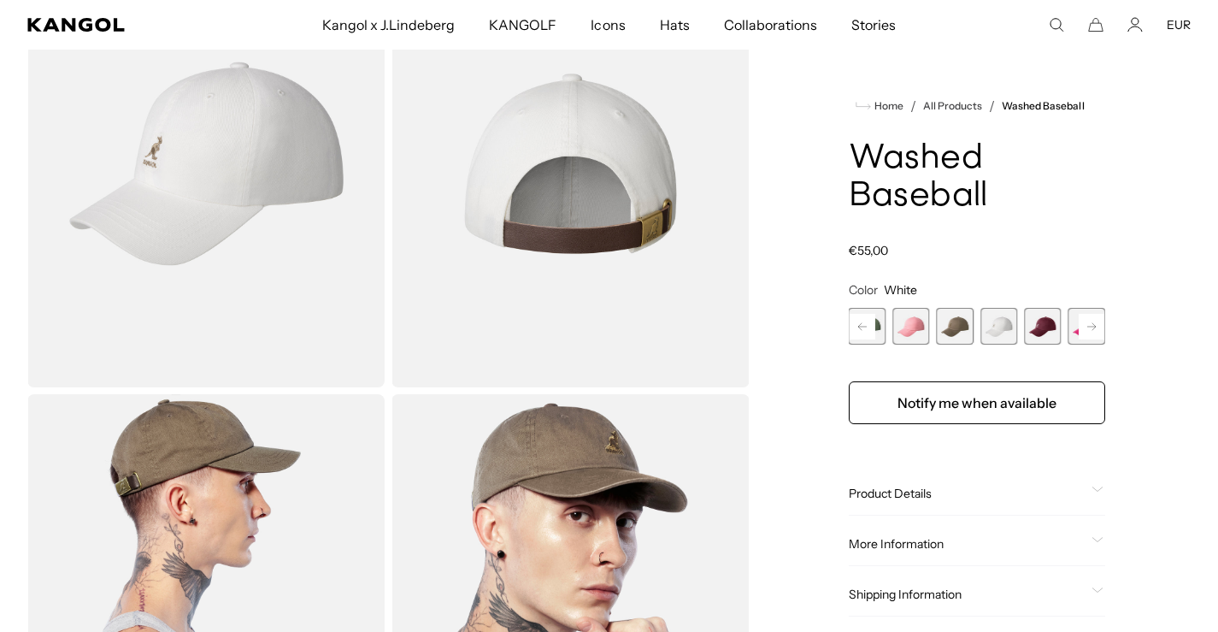
scroll to position [0, 352]
click at [1045, 320] on span "12 of 14" at bounding box center [1042, 326] width 37 height 37
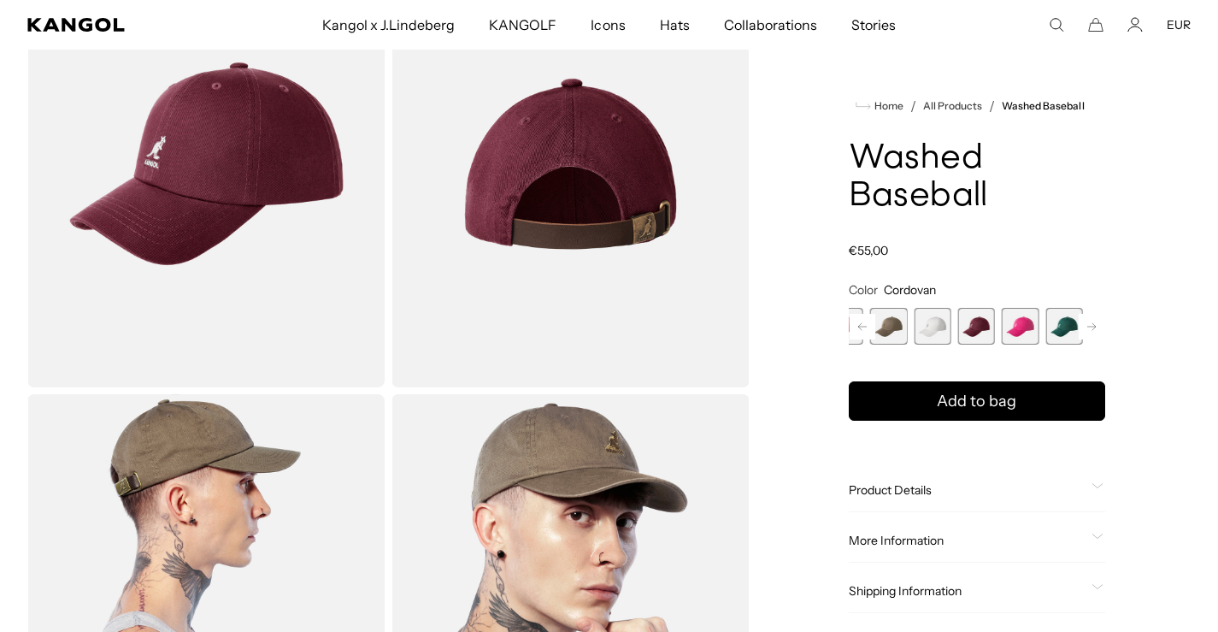
drag, startPoint x: 1010, startPoint y: 330, endPoint x: 856, endPoint y: 349, distance: 155.0
click at [856, 349] on product-info "Home / All Products / Washed Baseball Washed Baseball Regular price €55,00 Regu…" at bounding box center [977, 354] width 256 height 517
click at [1091, 326] on span "14 of 14" at bounding box center [1086, 326] width 37 height 37
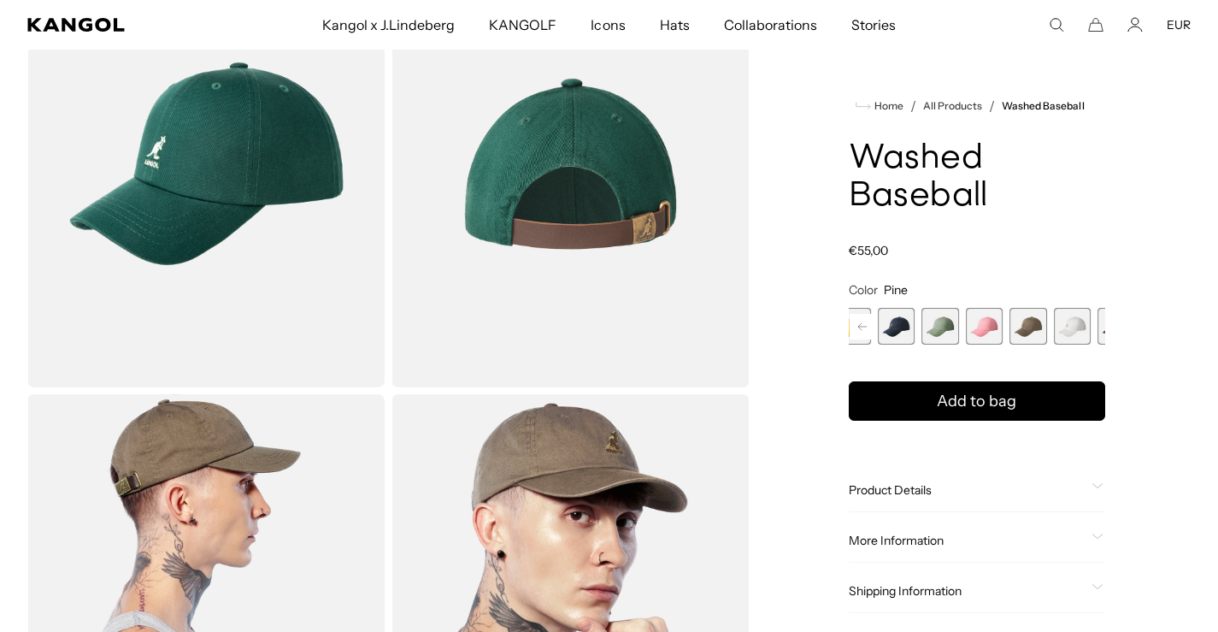
drag, startPoint x: 944, startPoint y: 331, endPoint x: 899, endPoint y: 323, distance: 45.9
drag, startPoint x: 899, startPoint y: 322, endPoint x: 1217, endPoint y: 225, distance: 332.5
click at [1217, 225] on div "Loading... Home /" at bounding box center [609, 390] width 1218 height 901
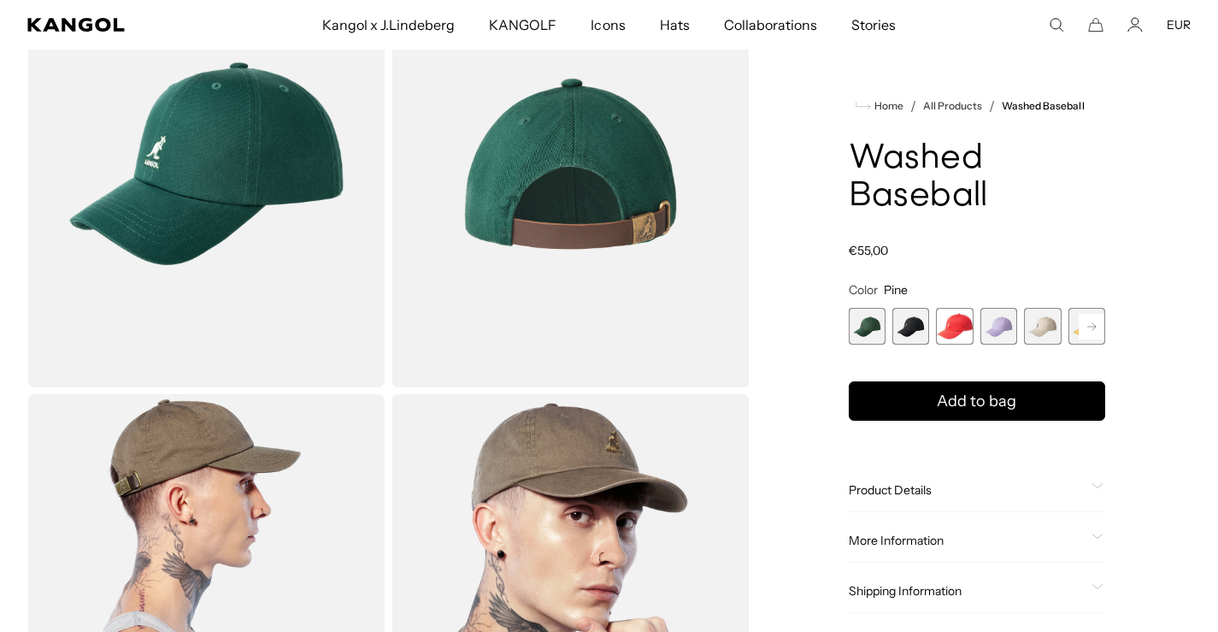
click at [873, 326] on span "1 of 14" at bounding box center [867, 326] width 37 height 37
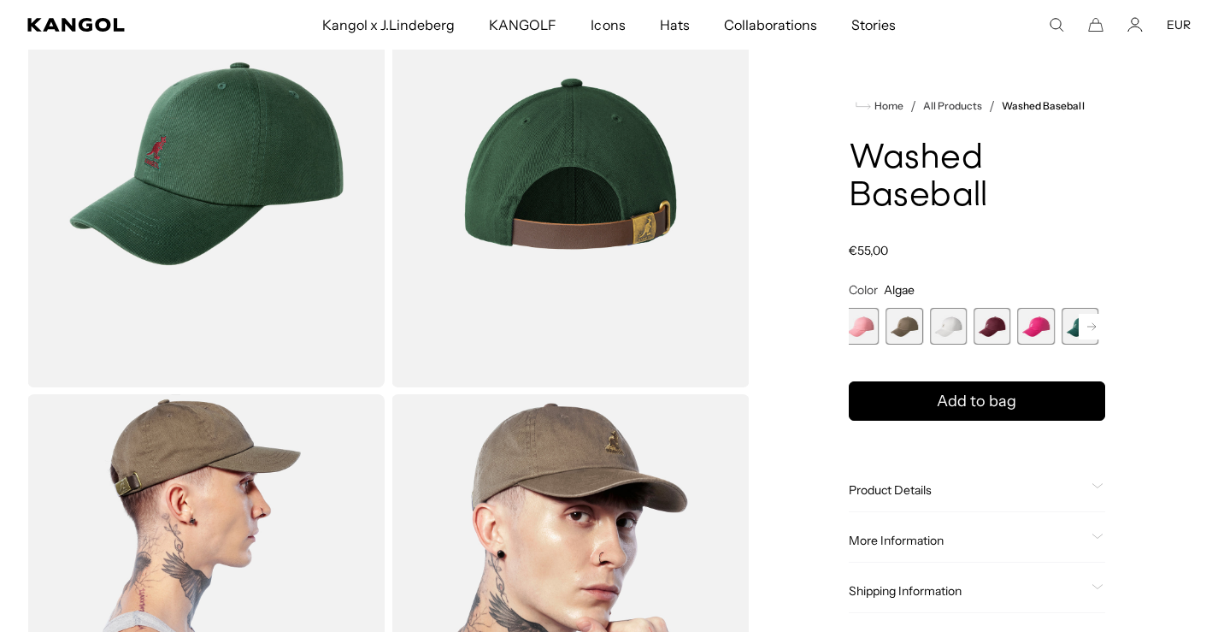
drag, startPoint x: 1043, startPoint y: 330, endPoint x: 614, endPoint y: 390, distance: 433.2
click at [658, 388] on div "Loading... Home / All Products / Washed Baseball Washed Baseball Regular price …" at bounding box center [609, 390] width 1218 height 901
click at [1092, 336] on span "14 of 14" at bounding box center [1086, 326] width 37 height 37
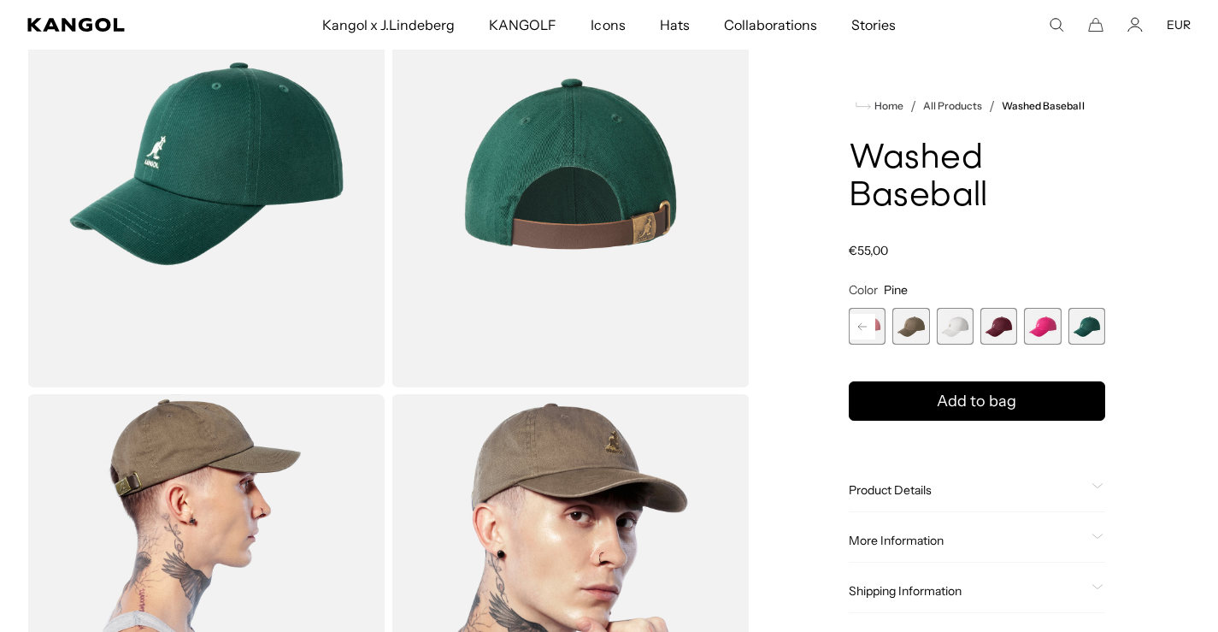
click at [914, 332] on span "10 of 14" at bounding box center [910, 326] width 37 height 37
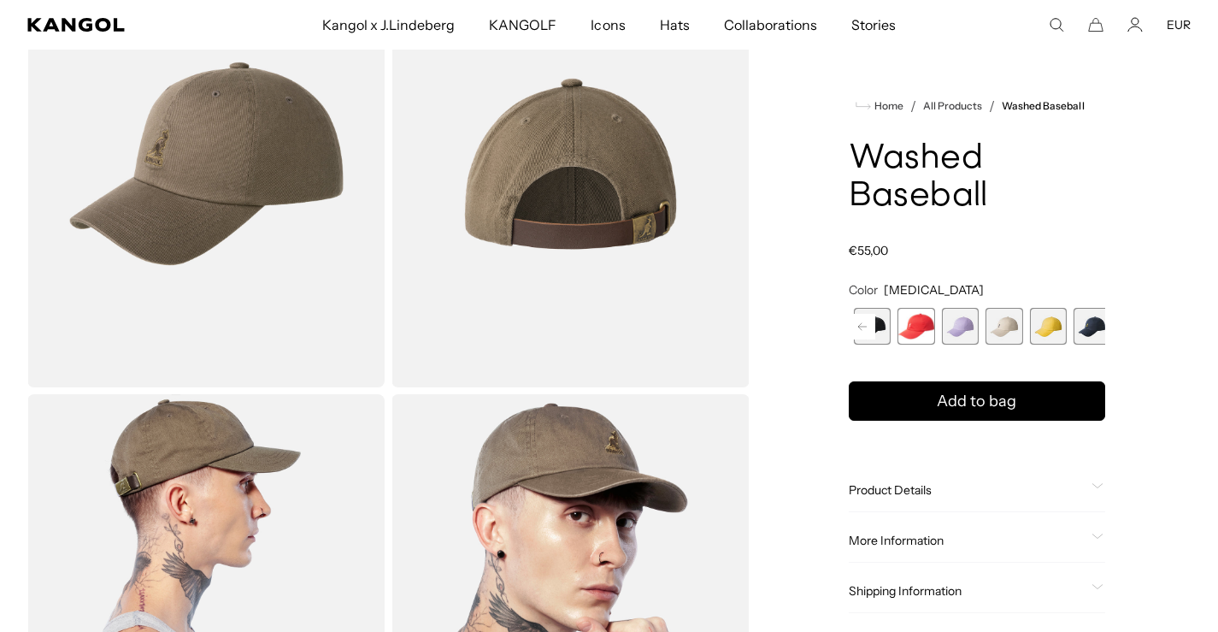
scroll to position [0, 352]
drag, startPoint x: 914, startPoint y: 332, endPoint x: 1230, endPoint y: 317, distance: 316.6
drag, startPoint x: 918, startPoint y: 330, endPoint x: 1092, endPoint y: 315, distance: 175.0
click at [1092, 315] on div "Algae Variant sold out or unavailable Black Variant sold out or unavailable Che…" at bounding box center [1006, 326] width 256 height 37
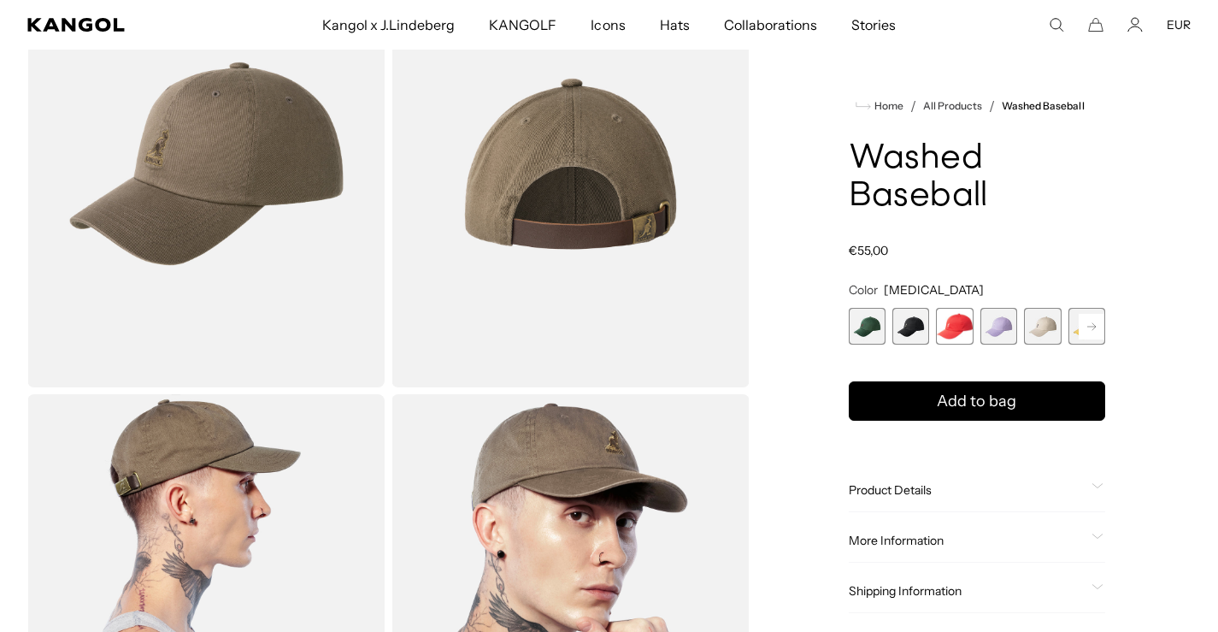
scroll to position [0, 0]
drag, startPoint x: 1032, startPoint y: 334, endPoint x: 825, endPoint y: 352, distance: 208.5
click at [825, 352] on div "Home / All Products / Washed Baseball Washed Baseball Regular price €55,00 Regu…" at bounding box center [976, 390] width 427 height 901
click at [922, 327] on span "7 of 14" at bounding box center [910, 326] width 37 height 37
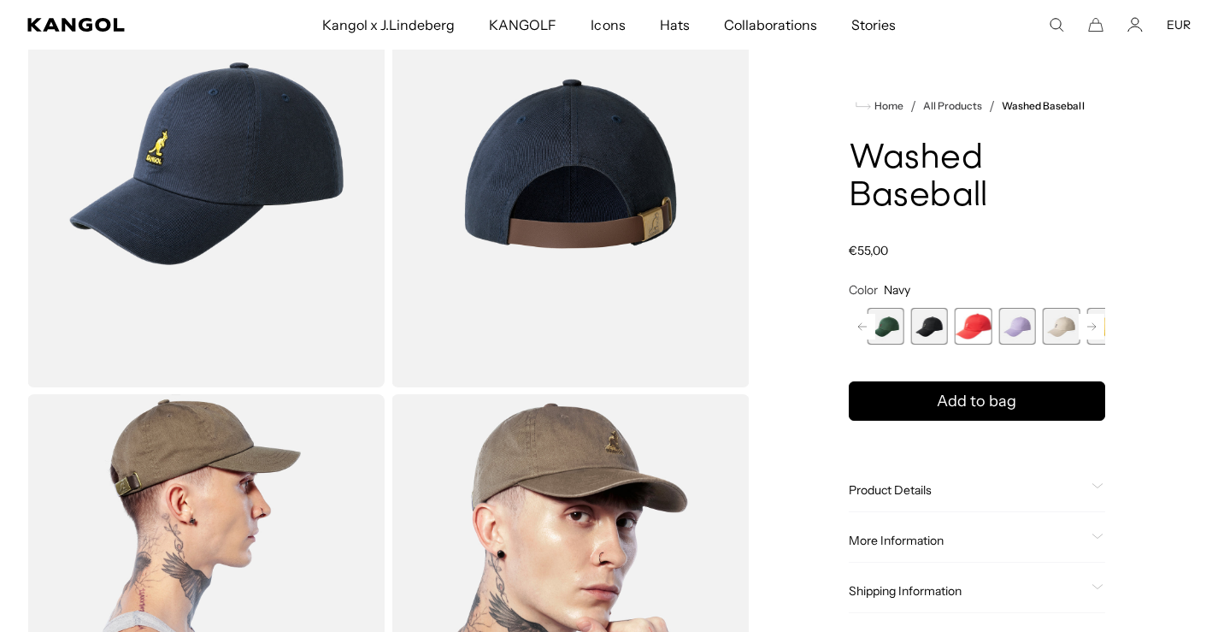
drag, startPoint x: 922, startPoint y: 326, endPoint x: 1217, endPoint y: 262, distance: 301.7
click at [1217, 262] on div "Loading..." at bounding box center [609, 390] width 1218 height 901
drag, startPoint x: 1035, startPoint y: 322, endPoint x: 785, endPoint y: 349, distance: 251.8
click at [785, 349] on div "Home / All Products / Washed Baseball Washed Baseball Regular price €55,00 Regu…" at bounding box center [976, 390] width 427 height 901
click at [1005, 313] on span "10 of 14" at bounding box center [998, 326] width 37 height 37
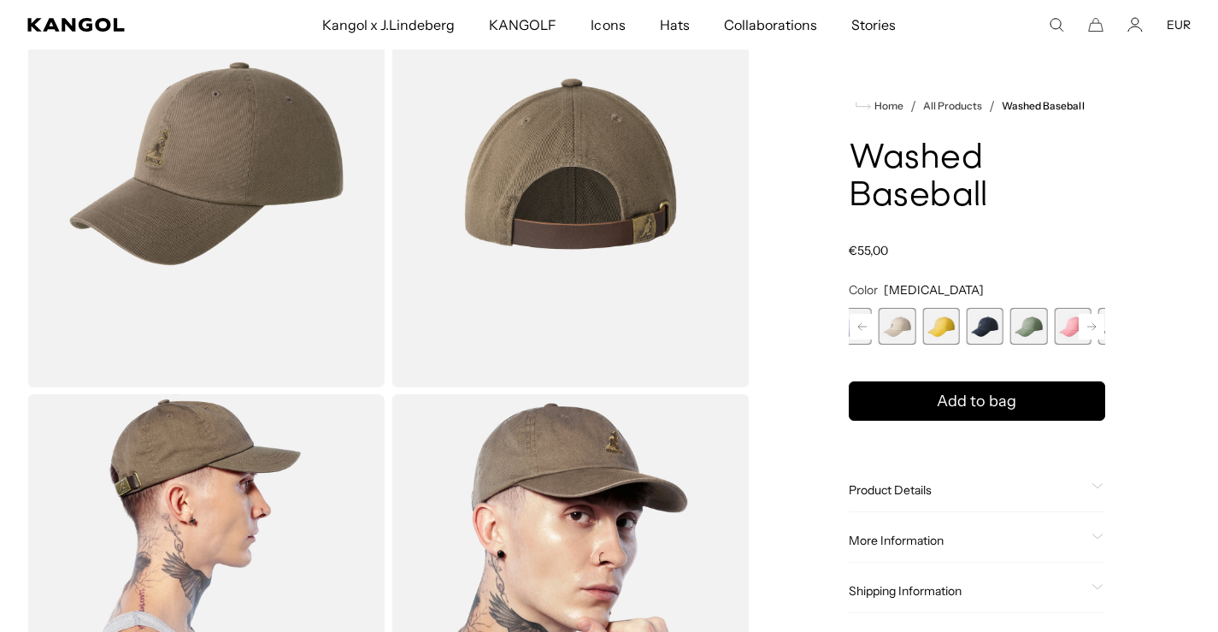
drag, startPoint x: 954, startPoint y: 328, endPoint x: 1043, endPoint y: 330, distance: 88.9
click at [1043, 330] on span "8 of 14" at bounding box center [1028, 326] width 37 height 37
click at [1003, 318] on span "7 of 14" at bounding box center [998, 326] width 37 height 37
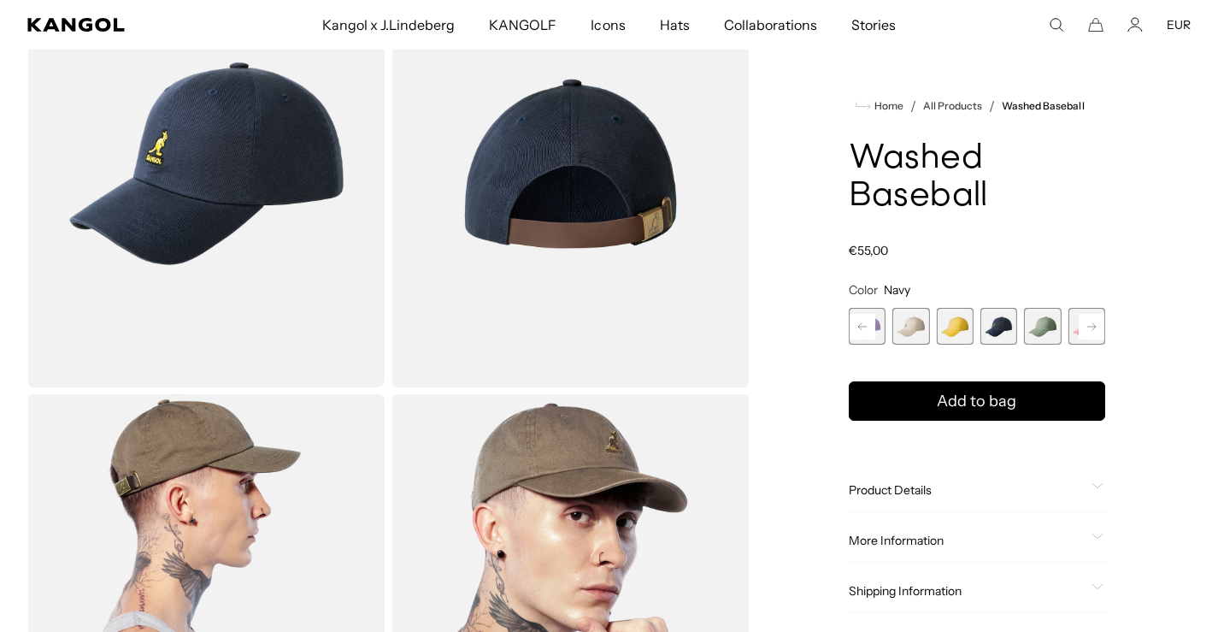
scroll to position [0, 352]
